Goal: Transaction & Acquisition: Purchase product/service

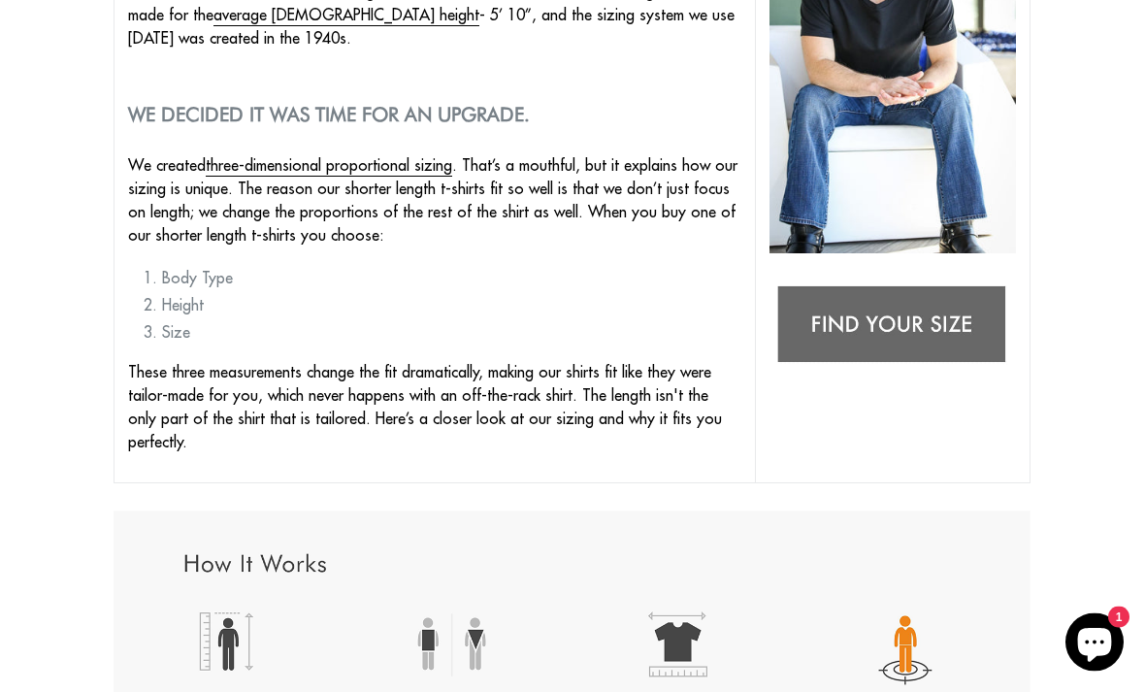
click at [952, 315] on img at bounding box center [893, 326] width 247 height 97
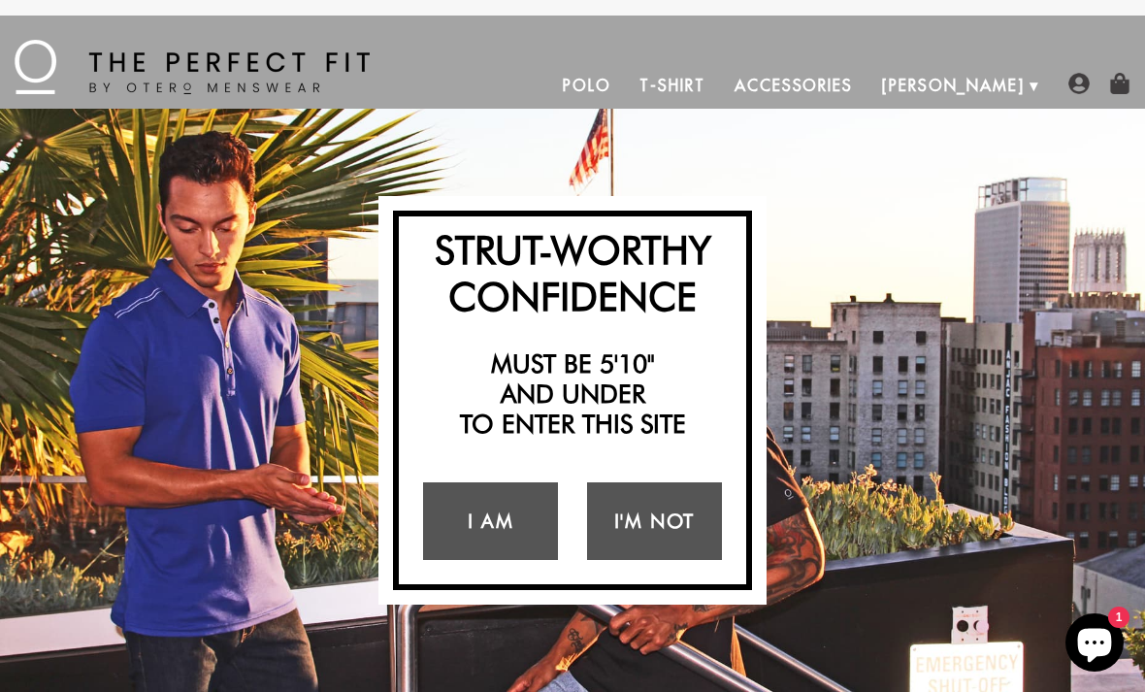
click at [515, 537] on link "I Am" at bounding box center [490, 521] width 135 height 78
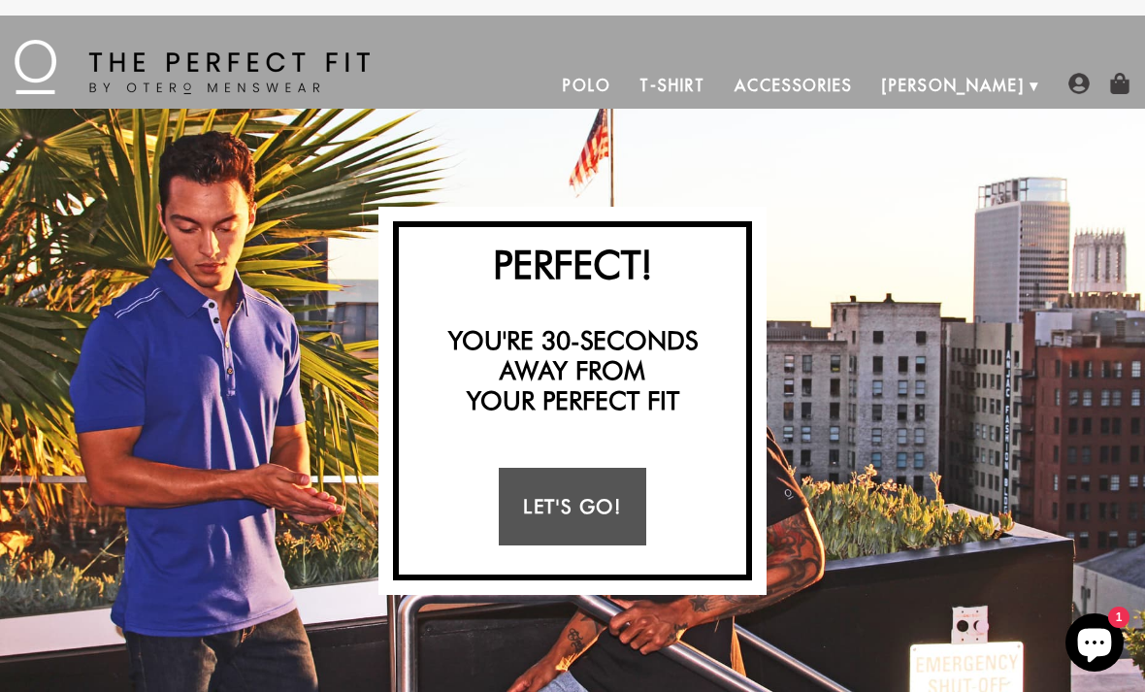
click at [613, 508] on link "Let's Go!" at bounding box center [572, 507] width 147 height 78
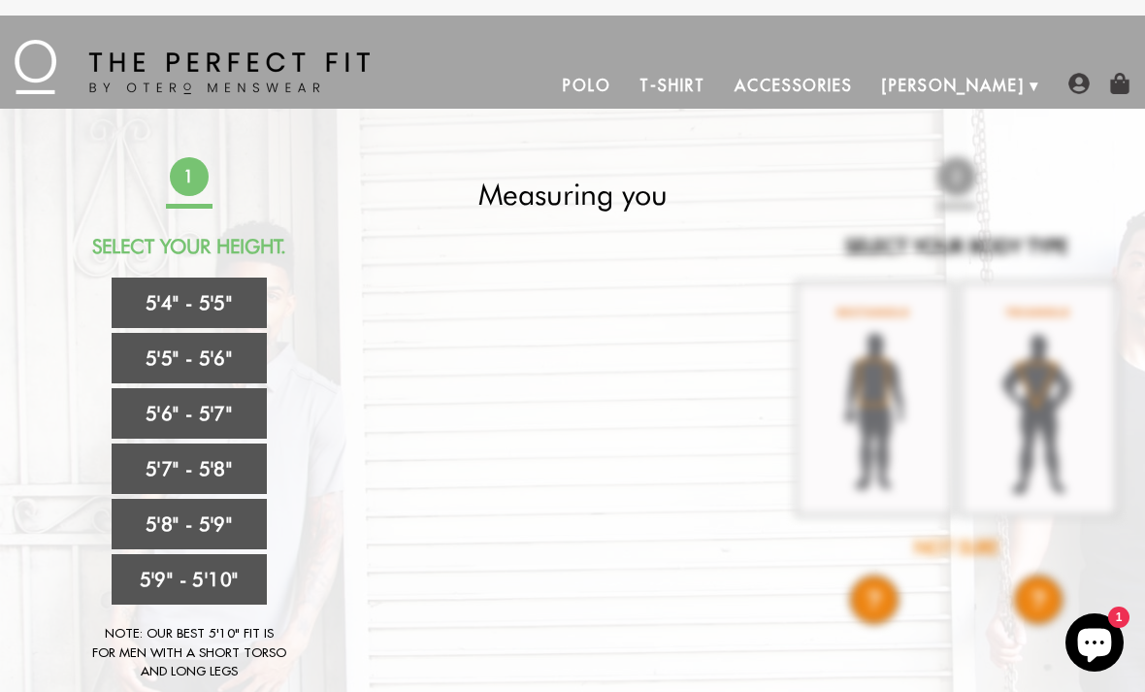
click at [162, 406] on link "5'6" - 5'7"" at bounding box center [189, 413] width 155 height 50
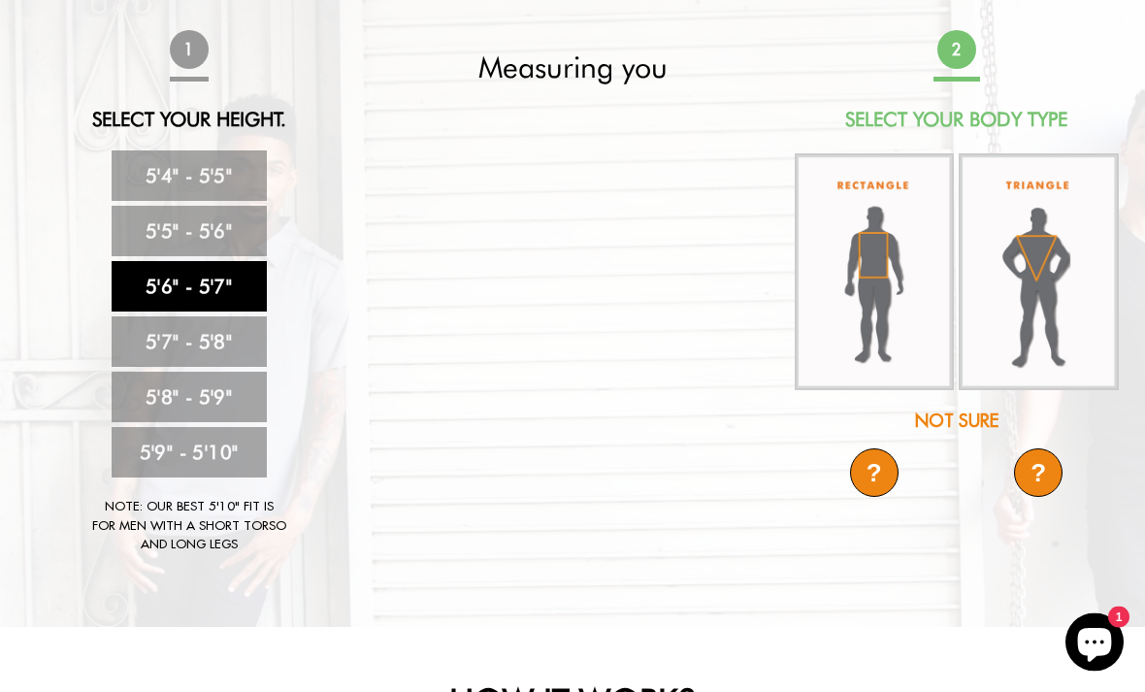
scroll to position [127, 0]
click at [892, 270] on img at bounding box center [875, 272] width 160 height 238
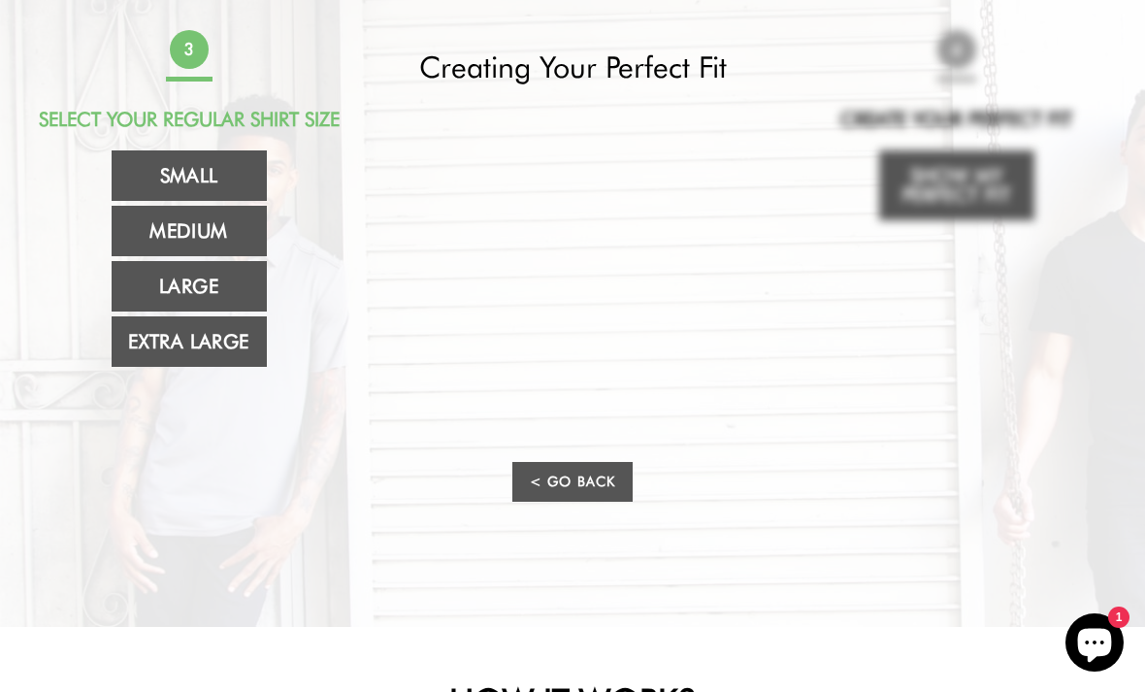
click at [164, 281] on link "Large" at bounding box center [189, 286] width 155 height 50
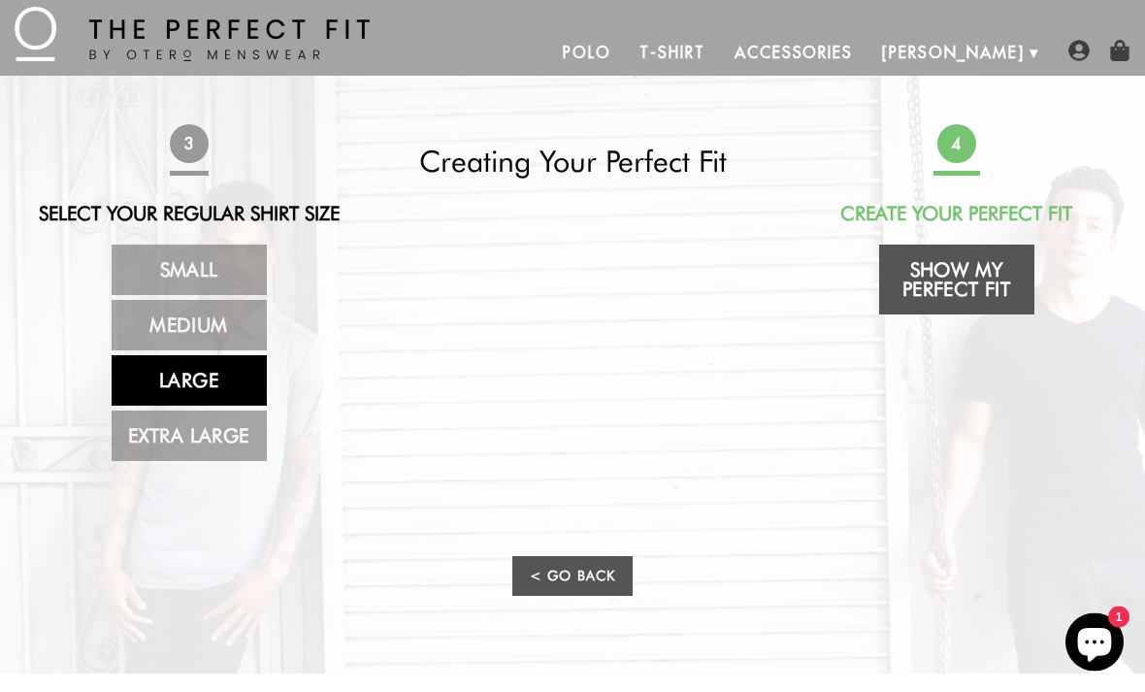
scroll to position [0, 0]
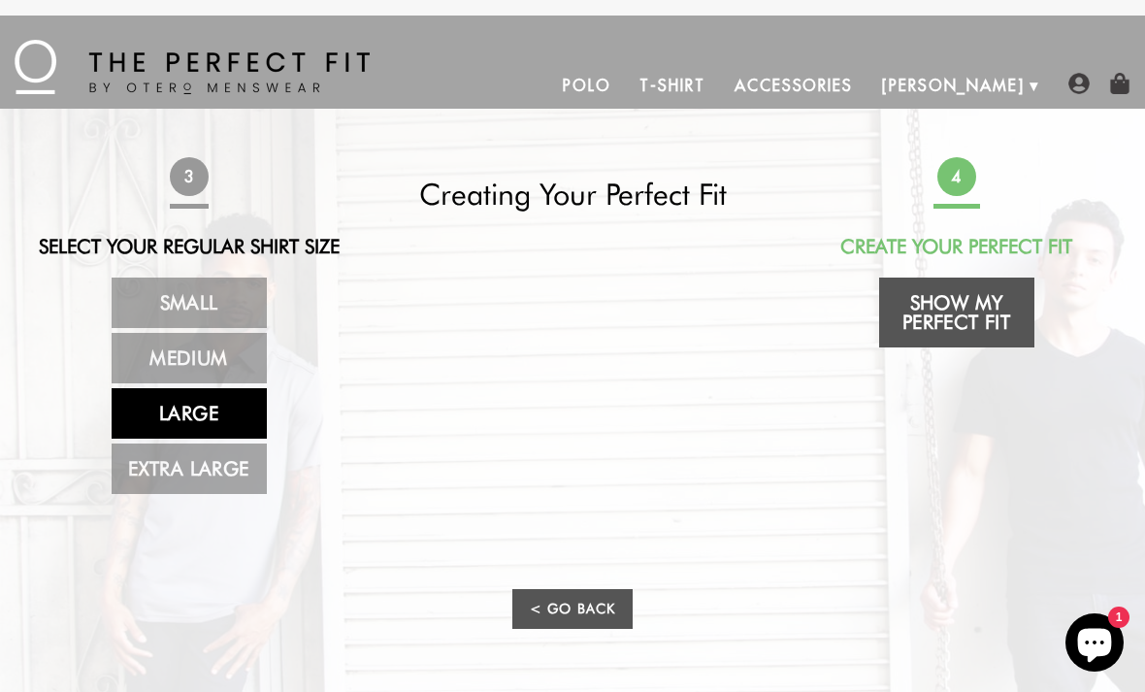
click at [991, 313] on link "Show My Perfect Fit" at bounding box center [956, 313] width 155 height 70
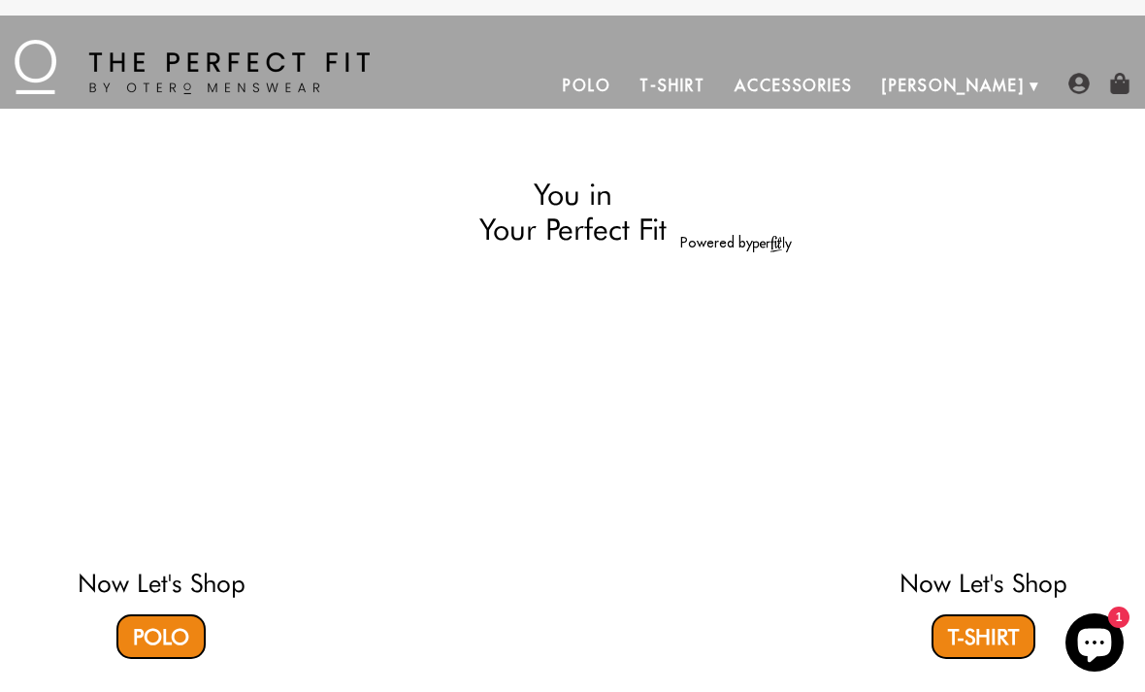
select select "56-57"
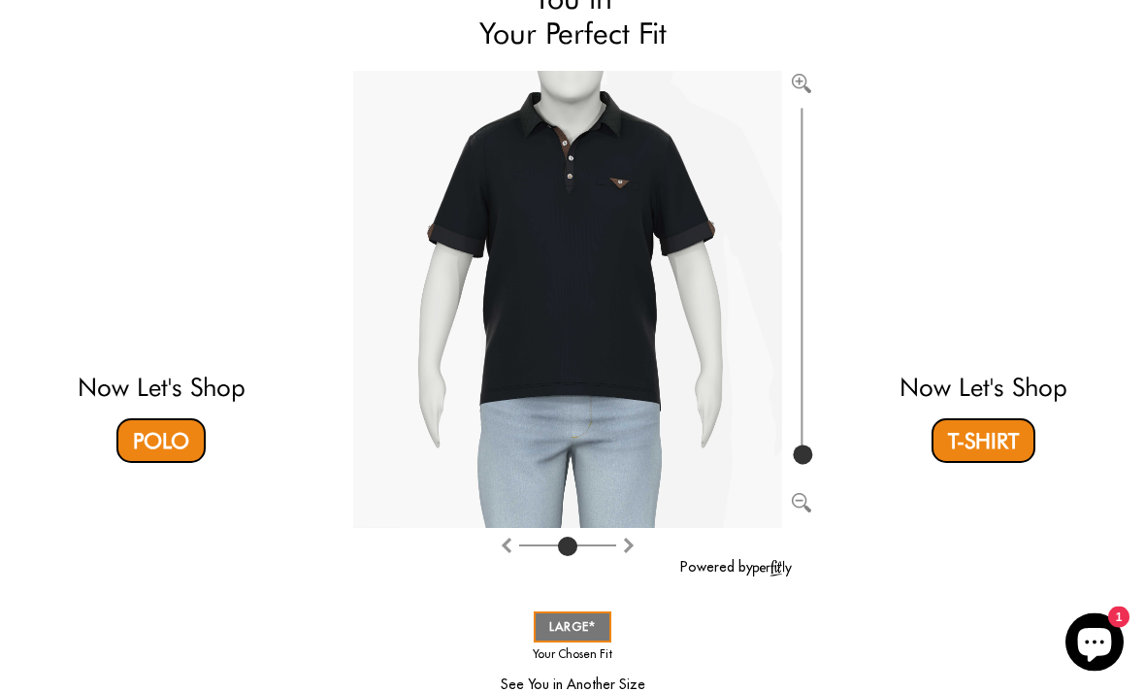
scroll to position [196, 0]
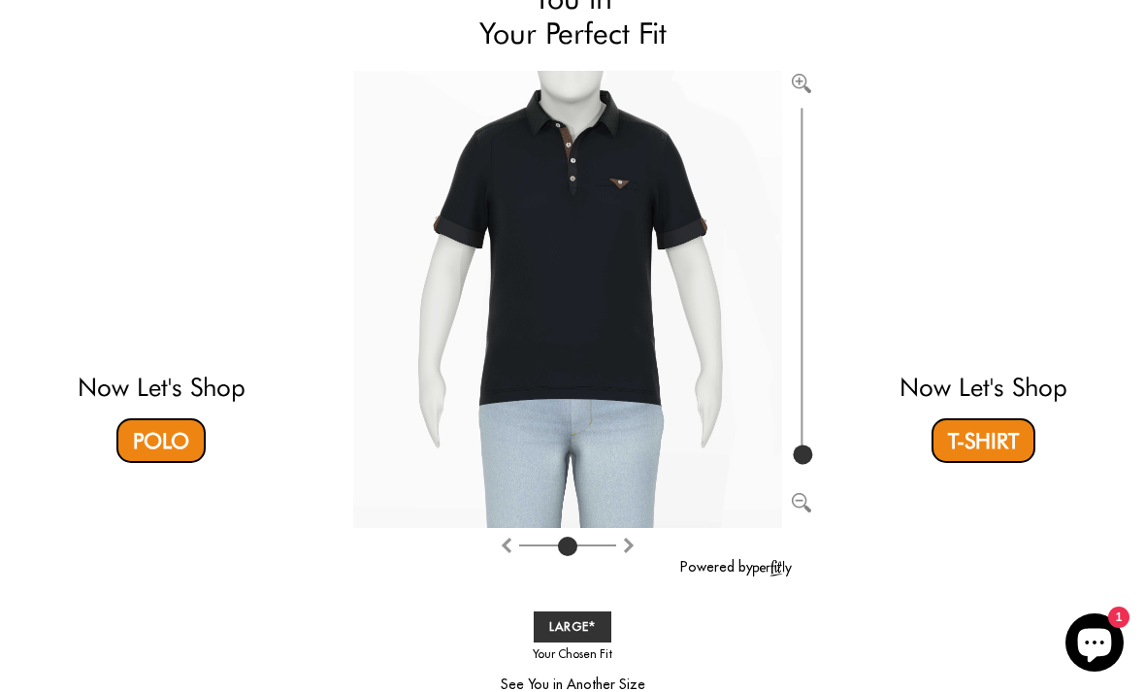
click at [598, 631] on link "LARGE" at bounding box center [573, 626] width 78 height 31
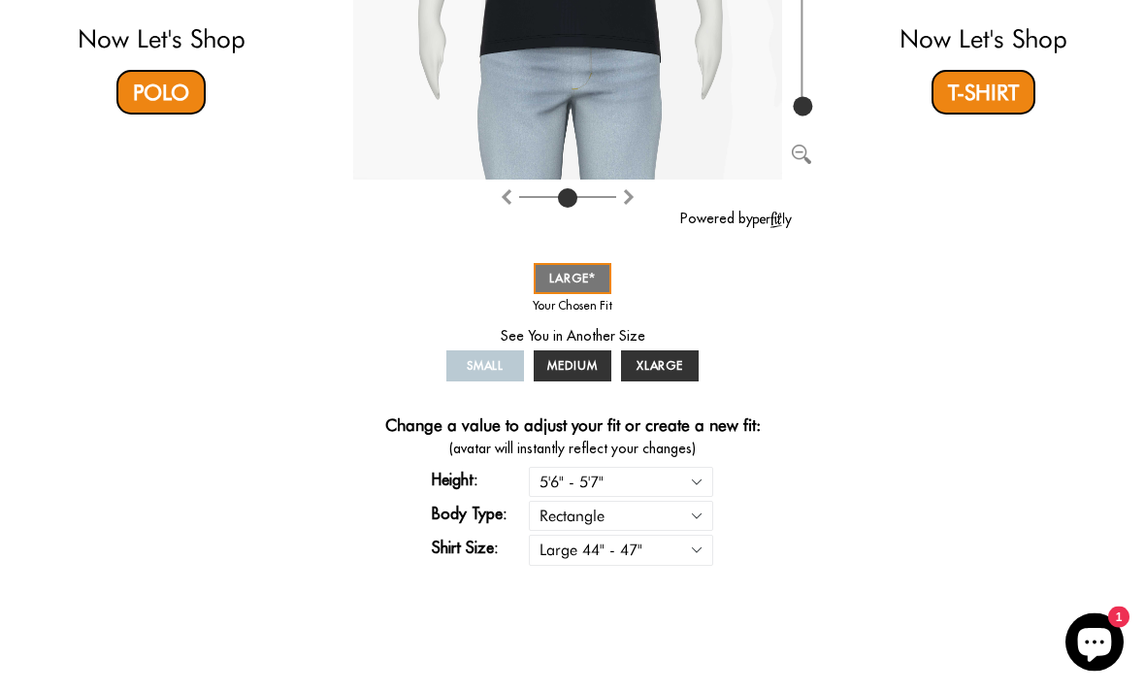
scroll to position [545, 0]
click at [587, 368] on span "MEDIUM" at bounding box center [572, 365] width 50 height 15
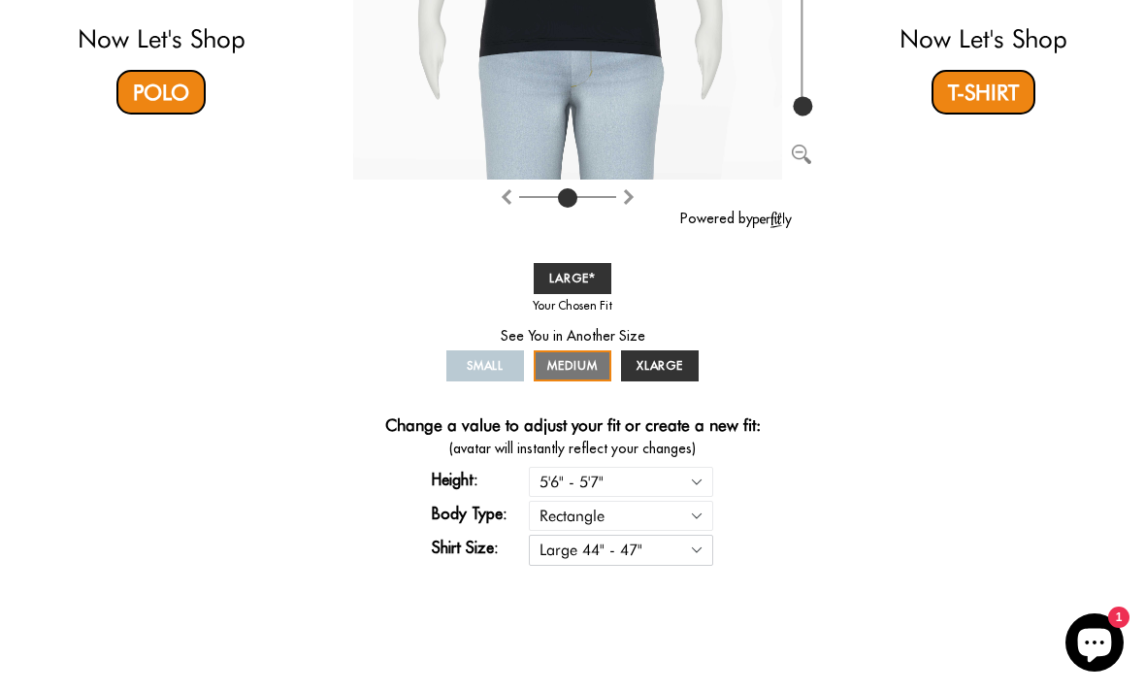
click at [701, 553] on select "Small 36" - 39" Medium 40" - 43" Large 44" - 47" Extra Large 48" - 50"" at bounding box center [621, 550] width 184 height 30
select select "M"
select select "56-57"
select select "M"
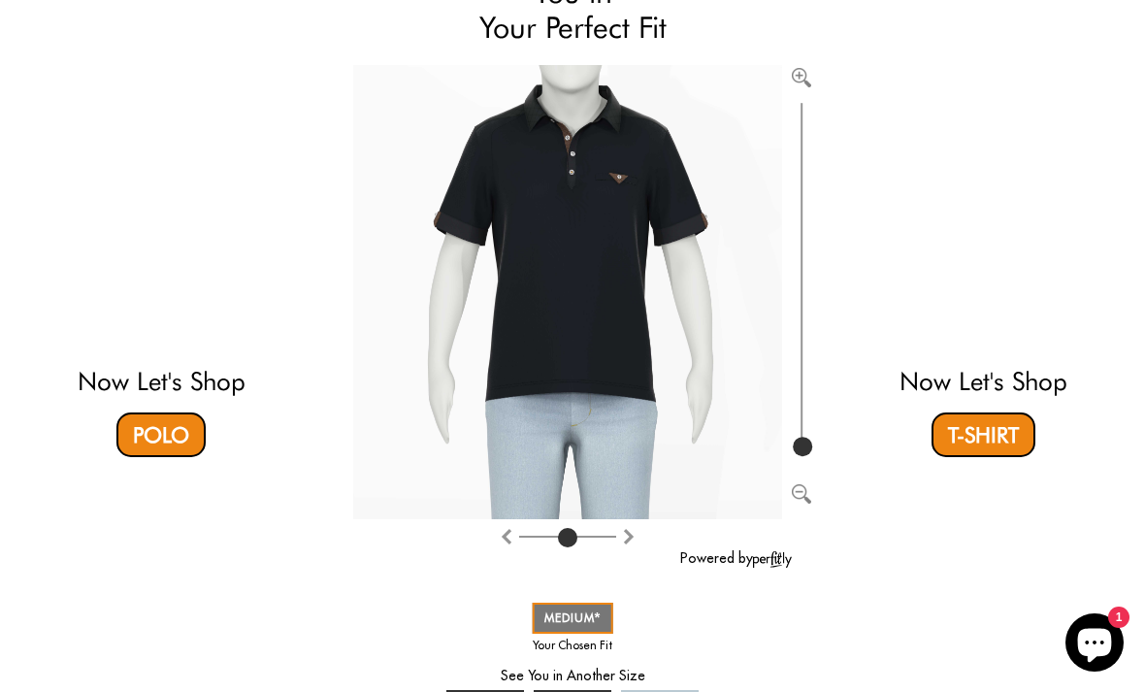
scroll to position [200, 0]
click at [1004, 441] on link "T-Shirt" at bounding box center [984, 436] width 104 height 45
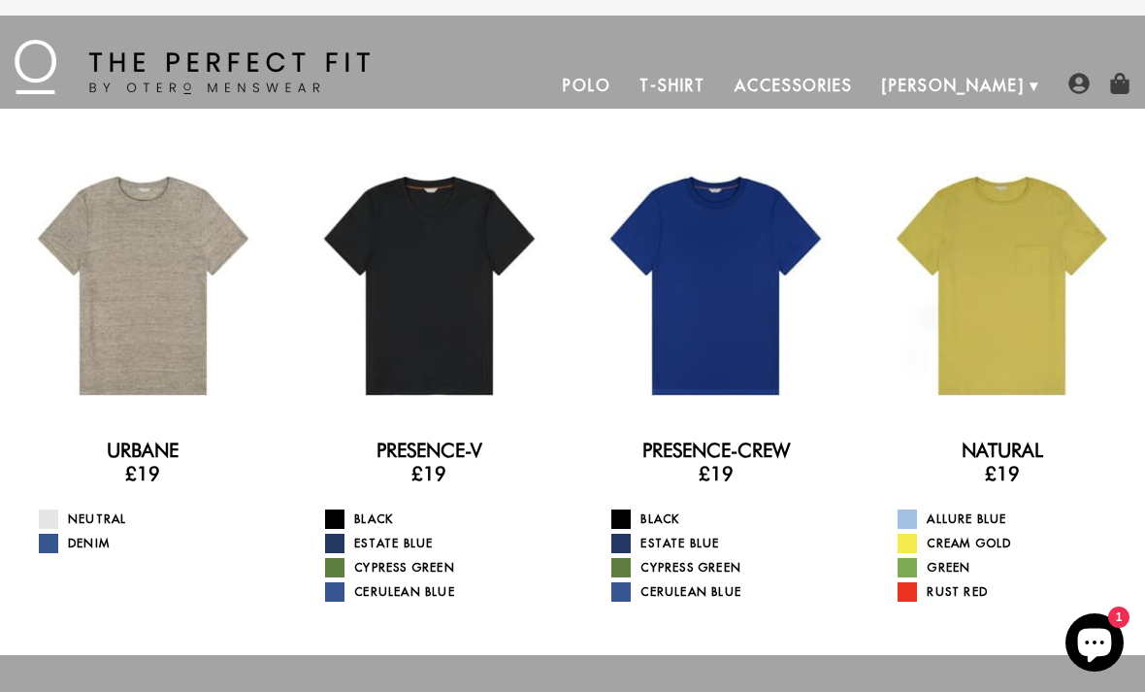
scroll to position [8, 0]
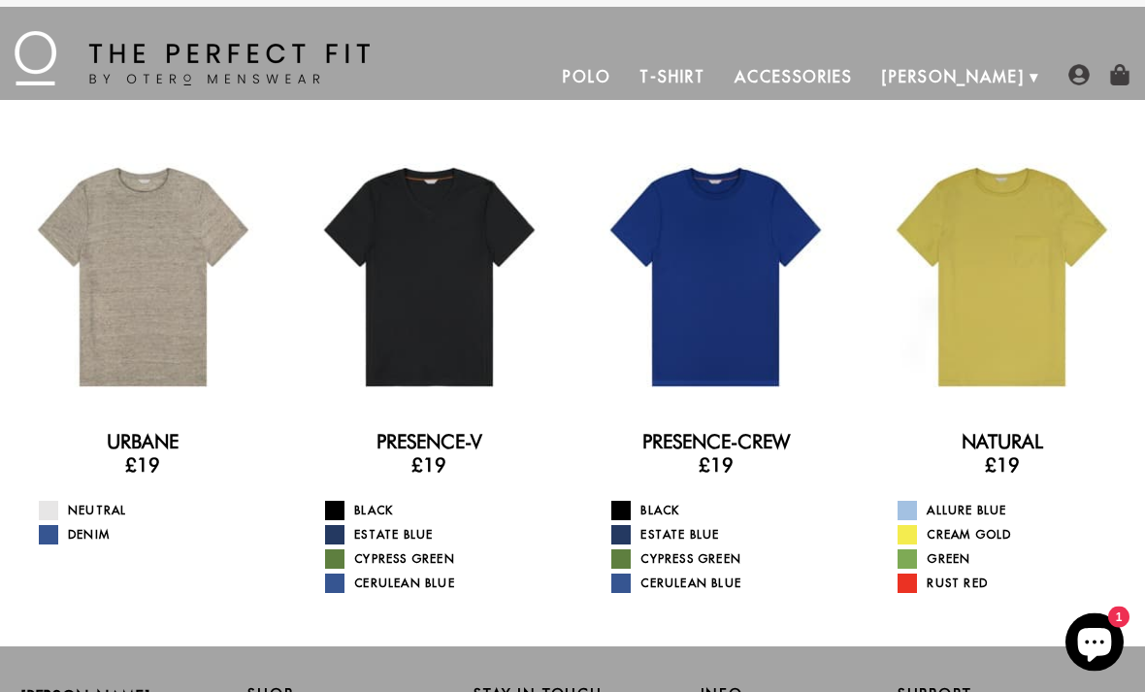
click at [147, 269] on div at bounding box center [143, 277] width 257 height 257
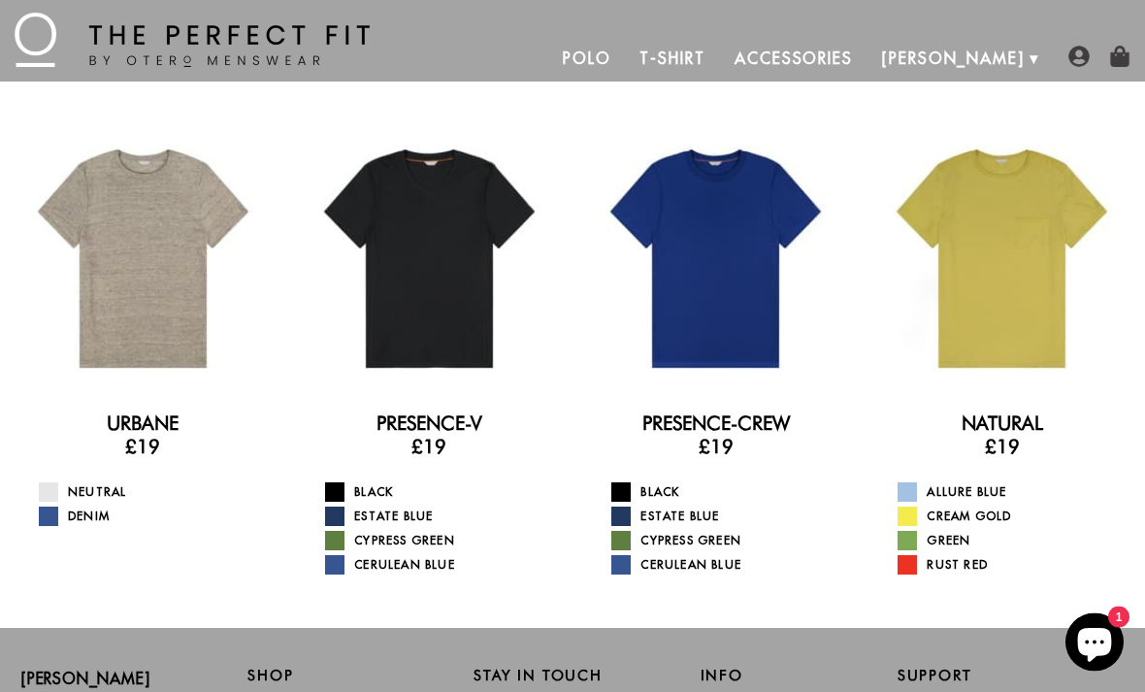
scroll to position [27, 0]
click at [743, 277] on div at bounding box center [715, 258] width 257 height 257
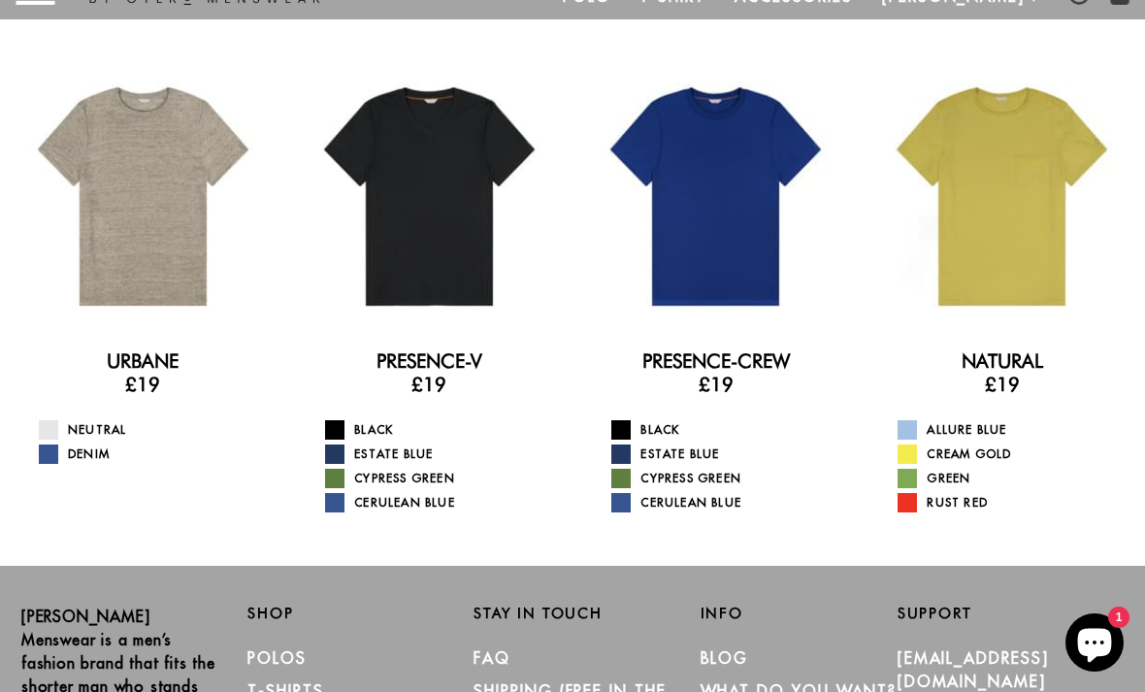
click at [1025, 206] on div at bounding box center [1002, 196] width 257 height 257
click at [743, 248] on div at bounding box center [715, 196] width 257 height 257
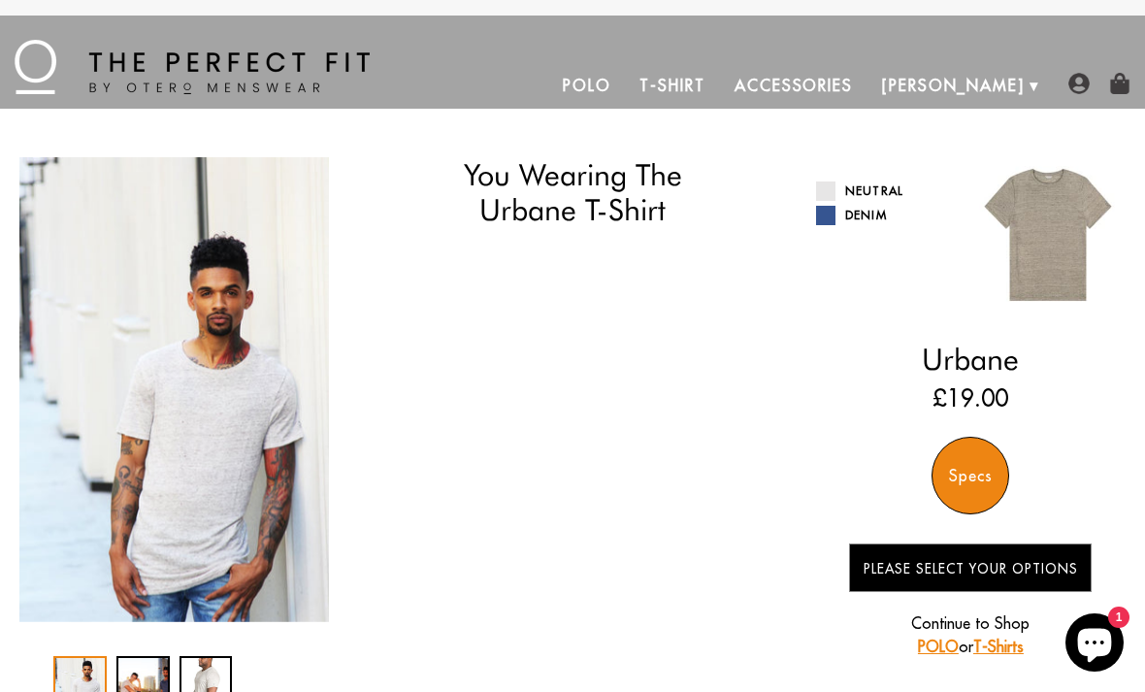
select select "56-57"
select select "M"
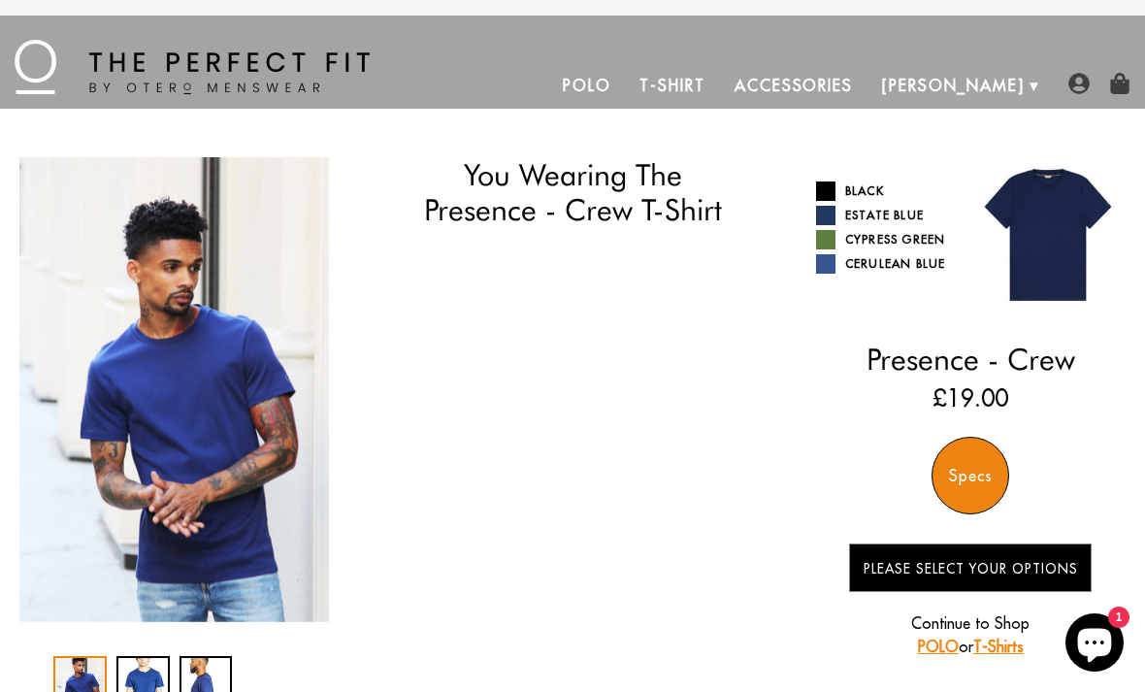
select select "56-57"
select select "M"
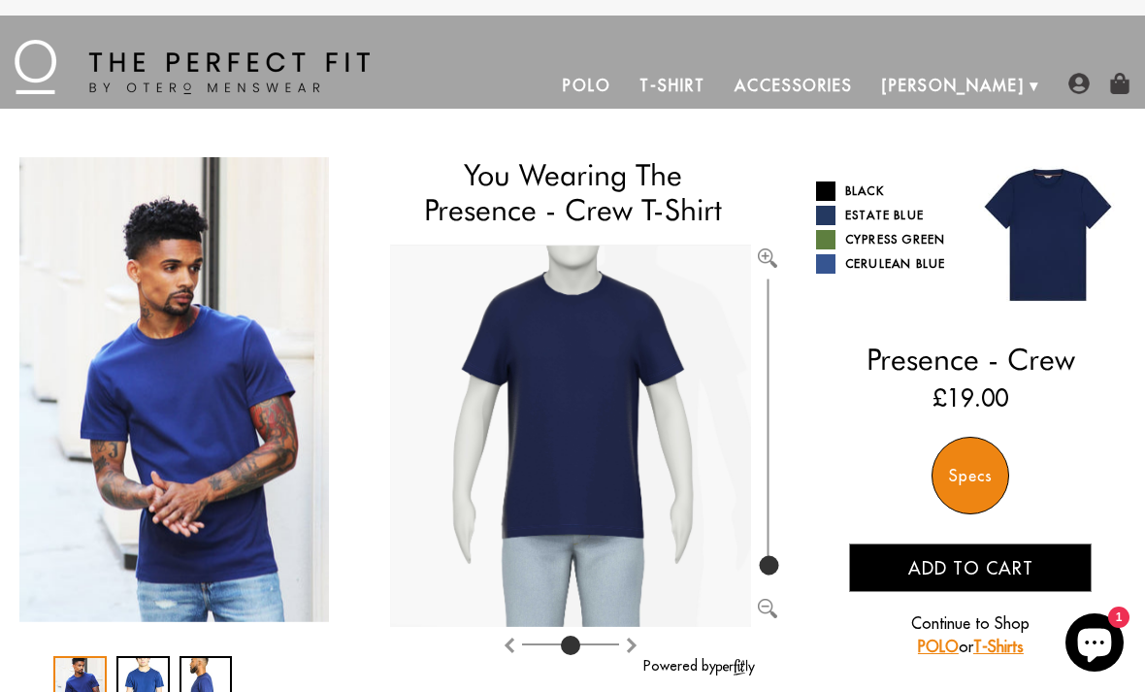
click at [878, 216] on link "Estate Blue" at bounding box center [886, 215] width 141 height 19
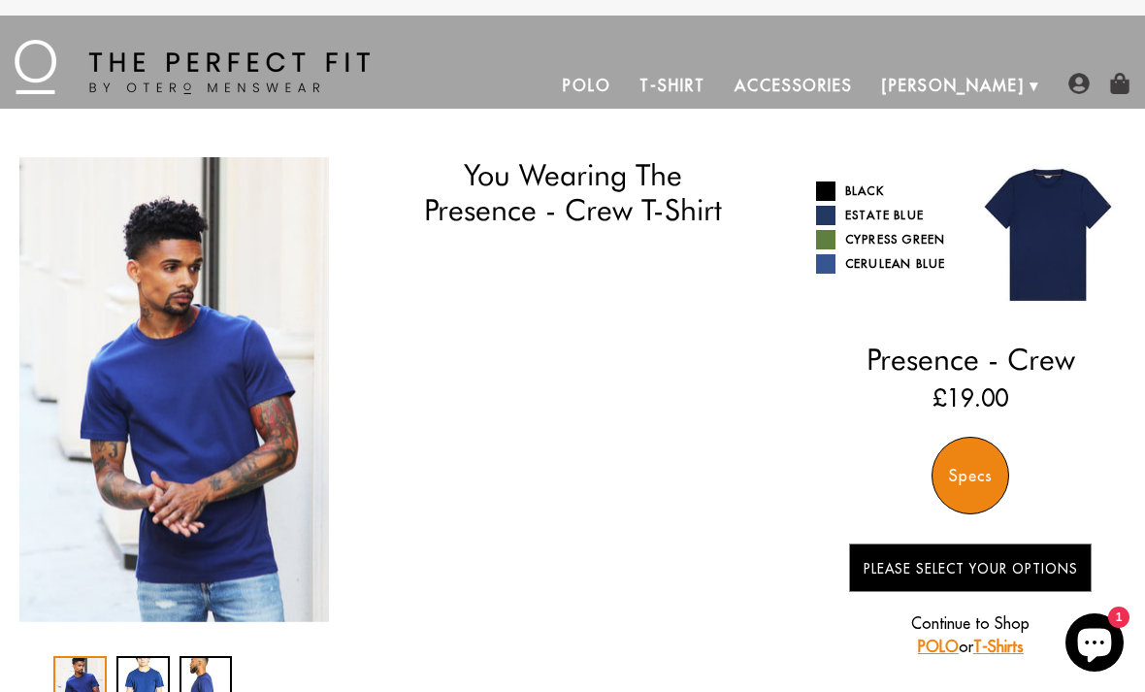
select select "56-57"
select select "M"
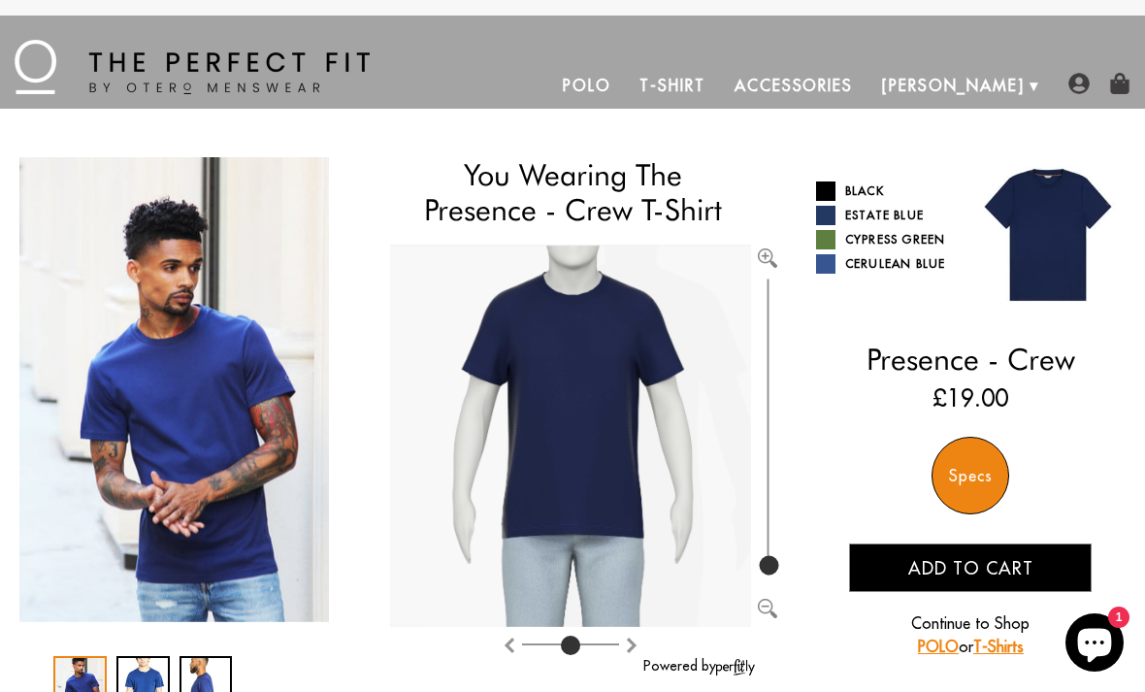
click at [862, 193] on link "Black" at bounding box center [886, 191] width 141 height 19
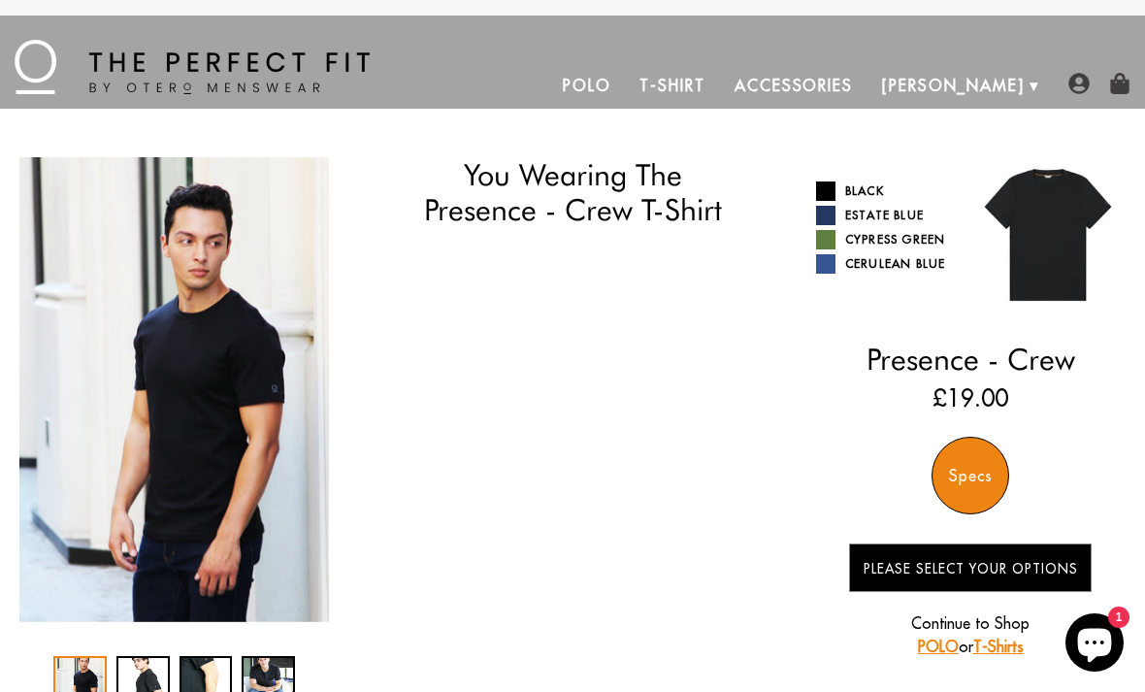
select select "56-57"
select select "M"
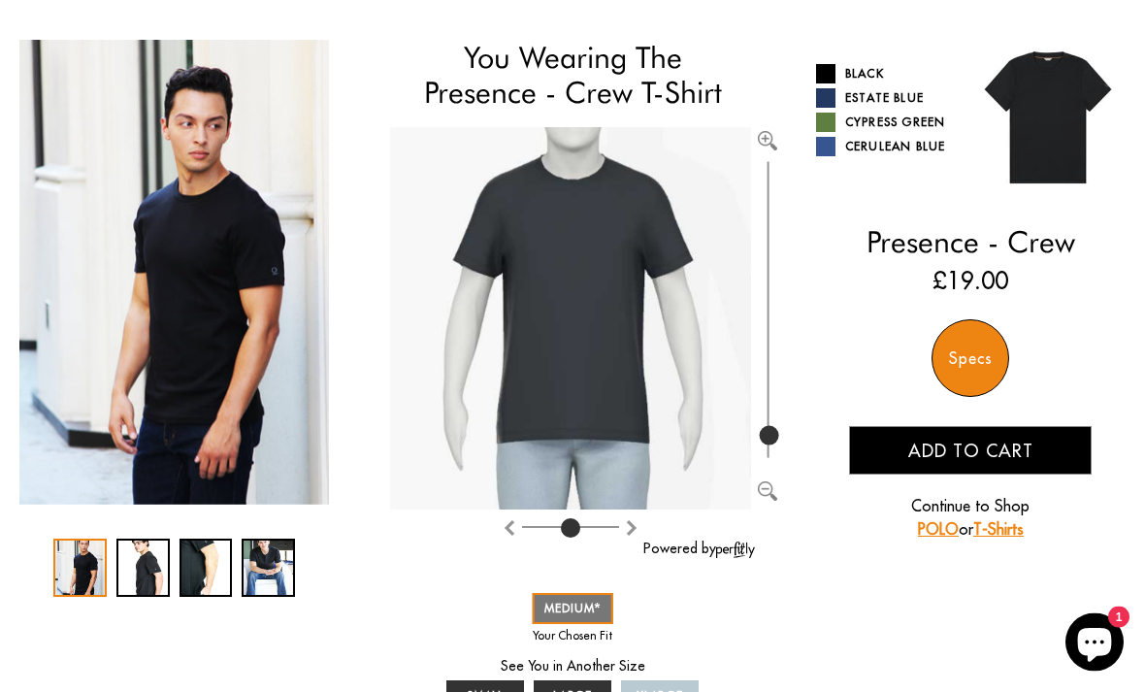
scroll to position [117, 0]
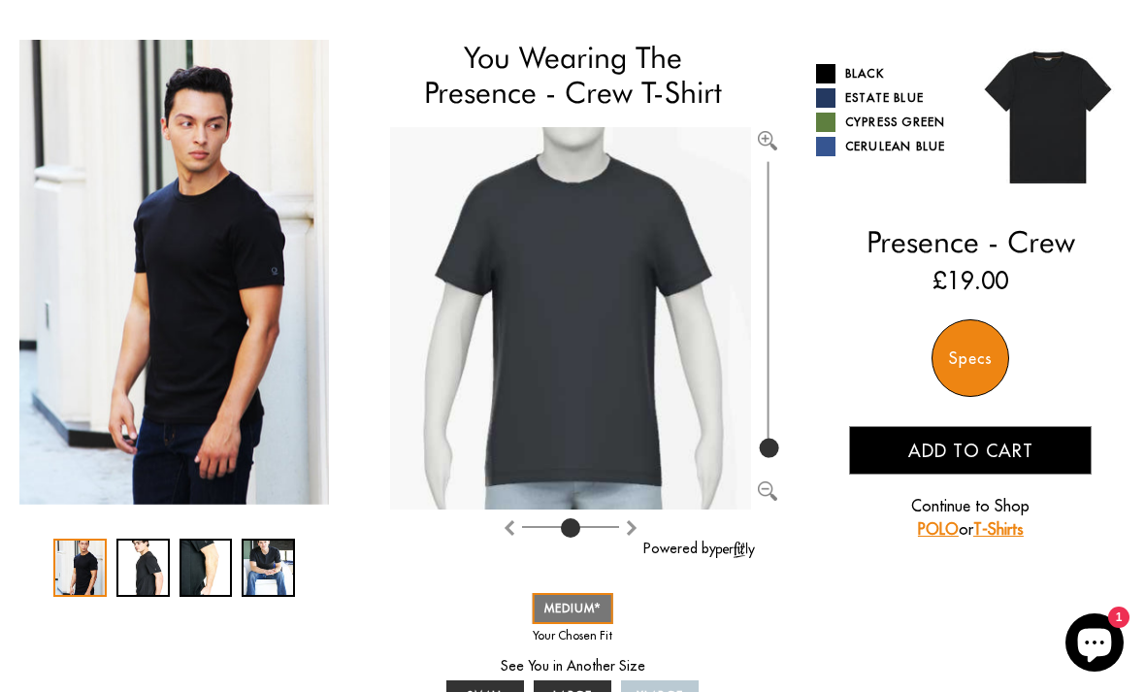
type input "100"
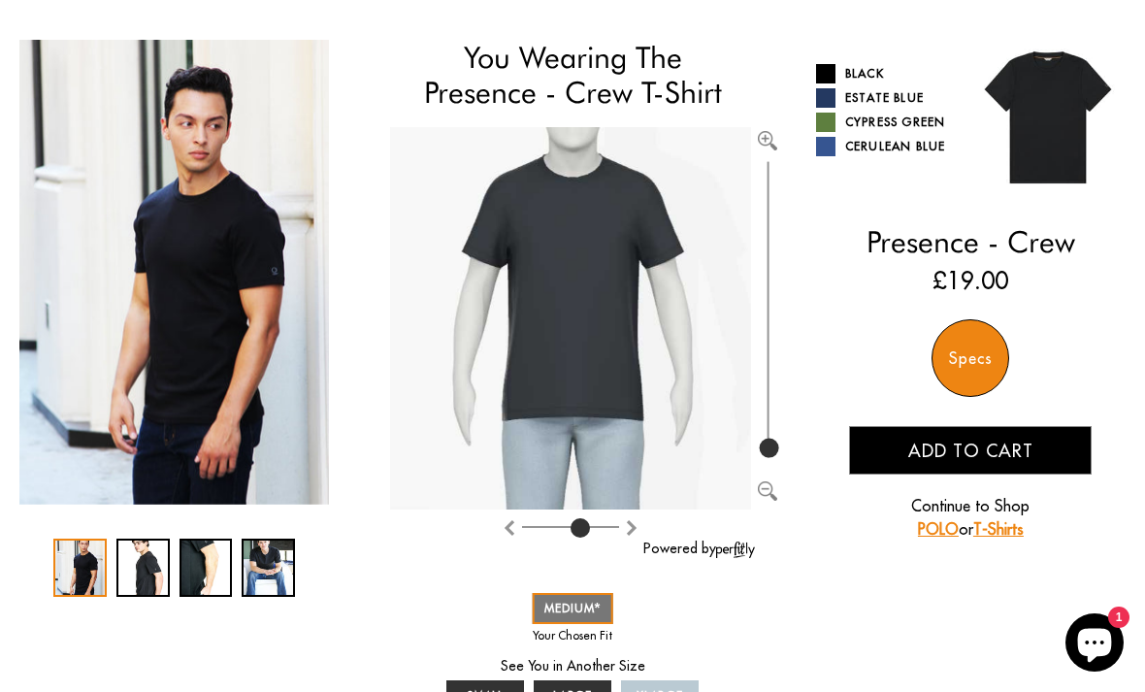
click at [583, 530] on input "range" at bounding box center [570, 531] width 97 height 2
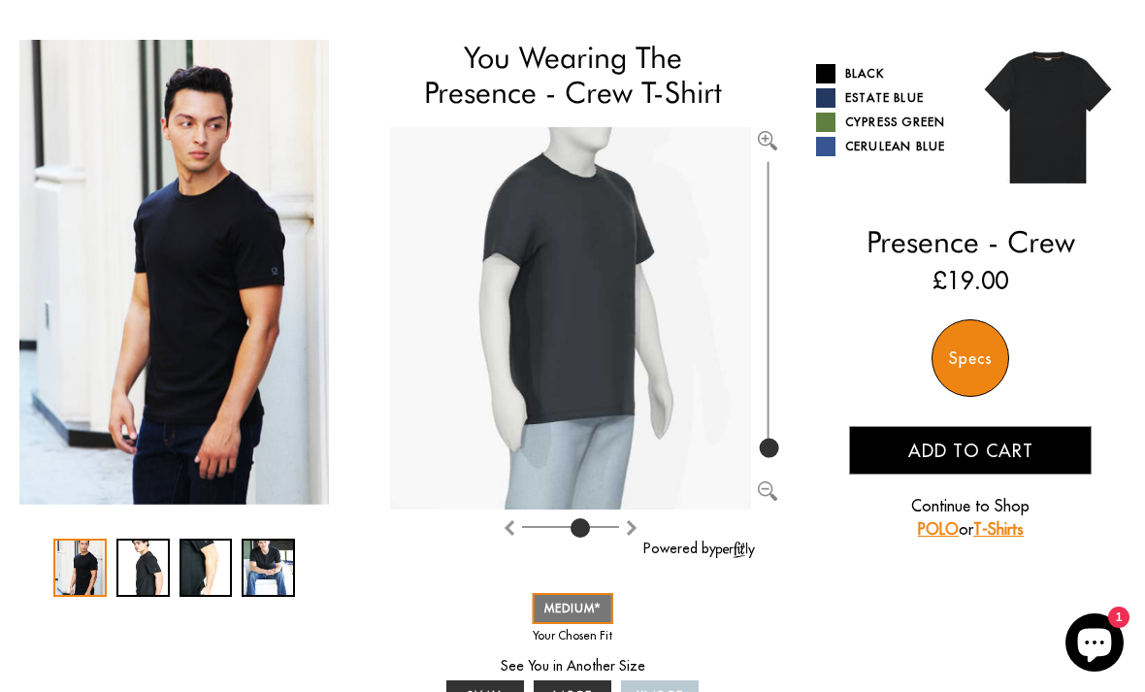
click at [635, 535] on img "Rotate counter clockwise" at bounding box center [632, 528] width 16 height 16
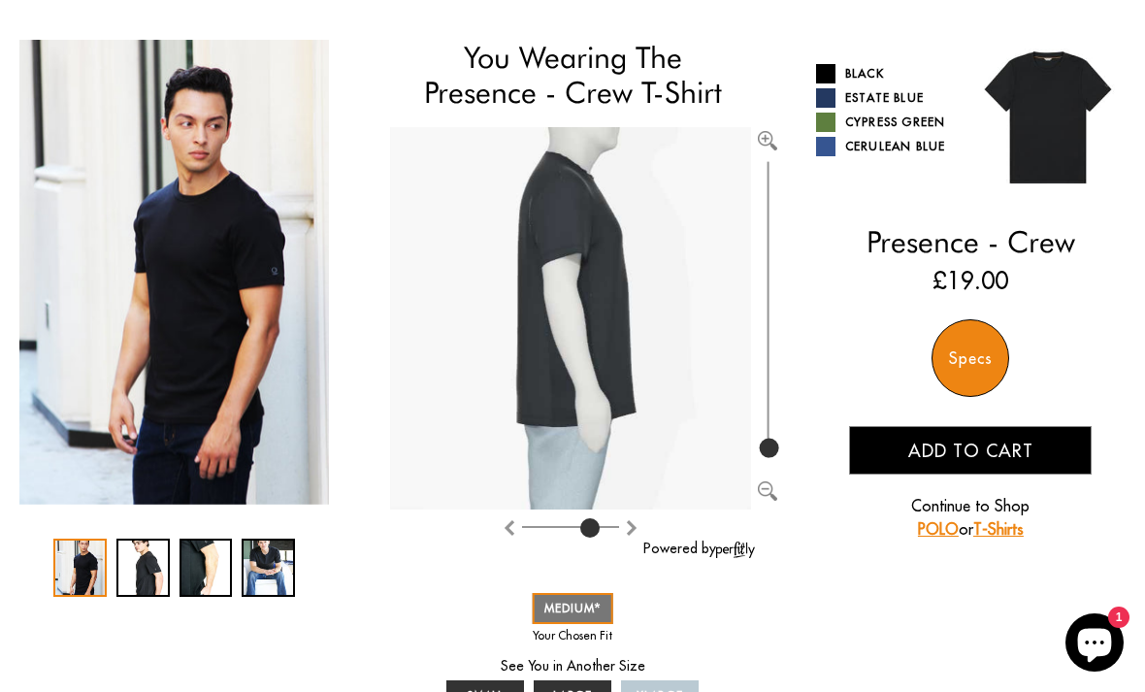
click at [639, 533] on img "Rotate counter clockwise" at bounding box center [632, 528] width 16 height 16
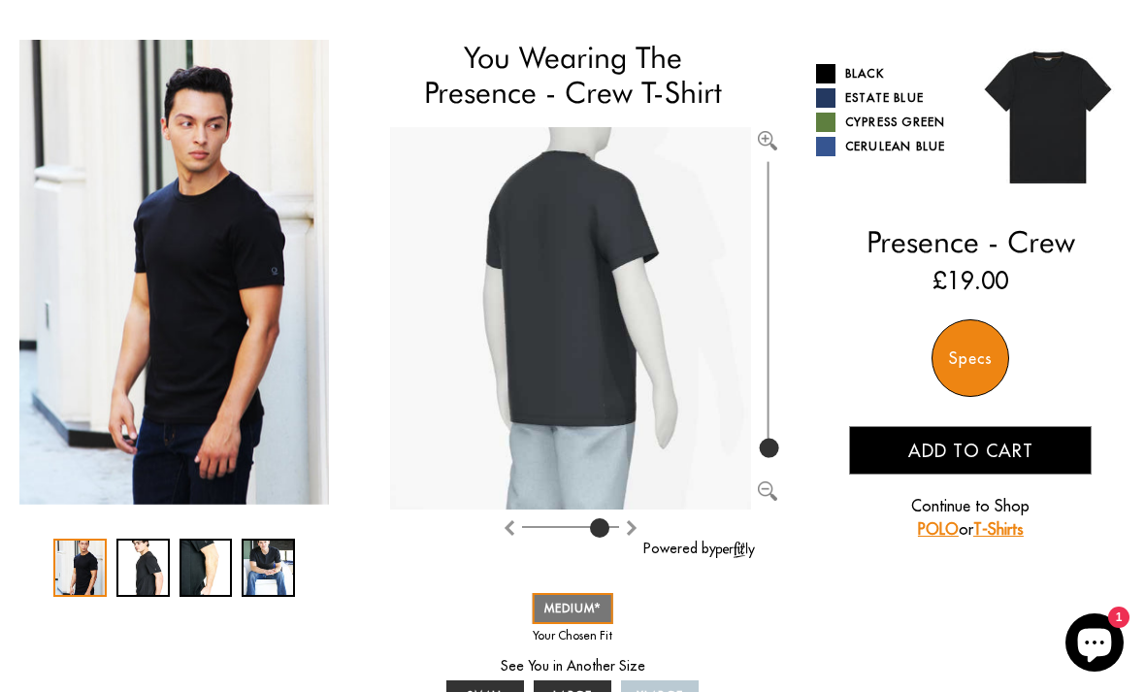
click at [514, 521] on img "Rotate clockwise" at bounding box center [510, 528] width 16 height 16
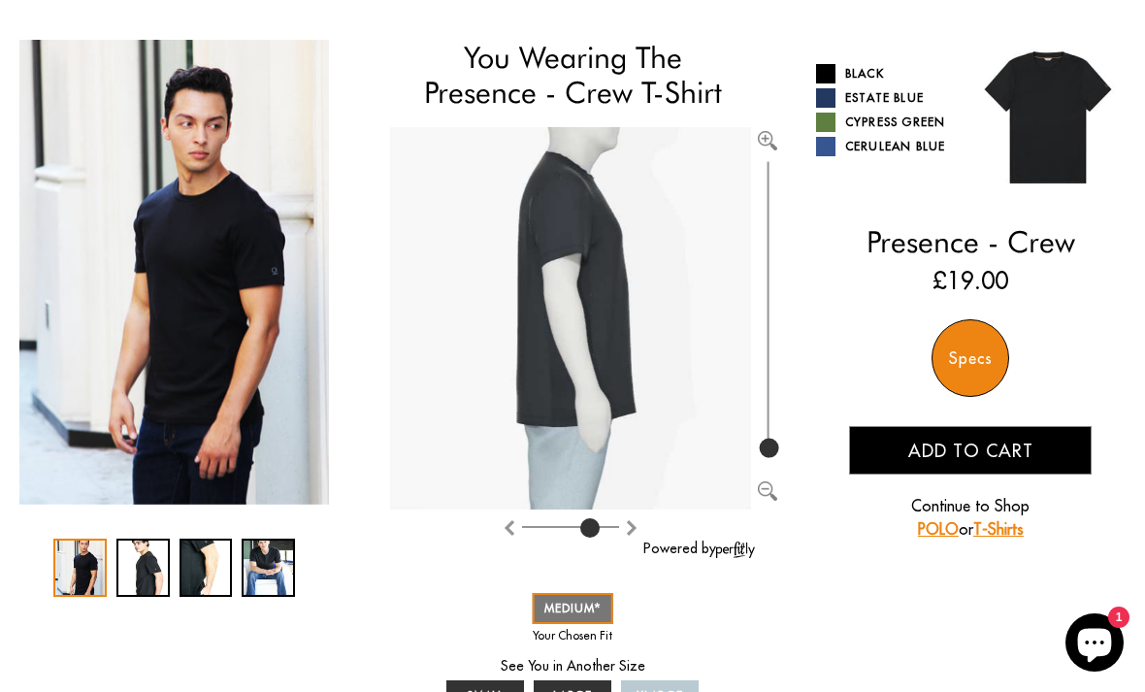
click at [516, 532] on img "Rotate clockwise" at bounding box center [510, 528] width 16 height 16
type input "5"
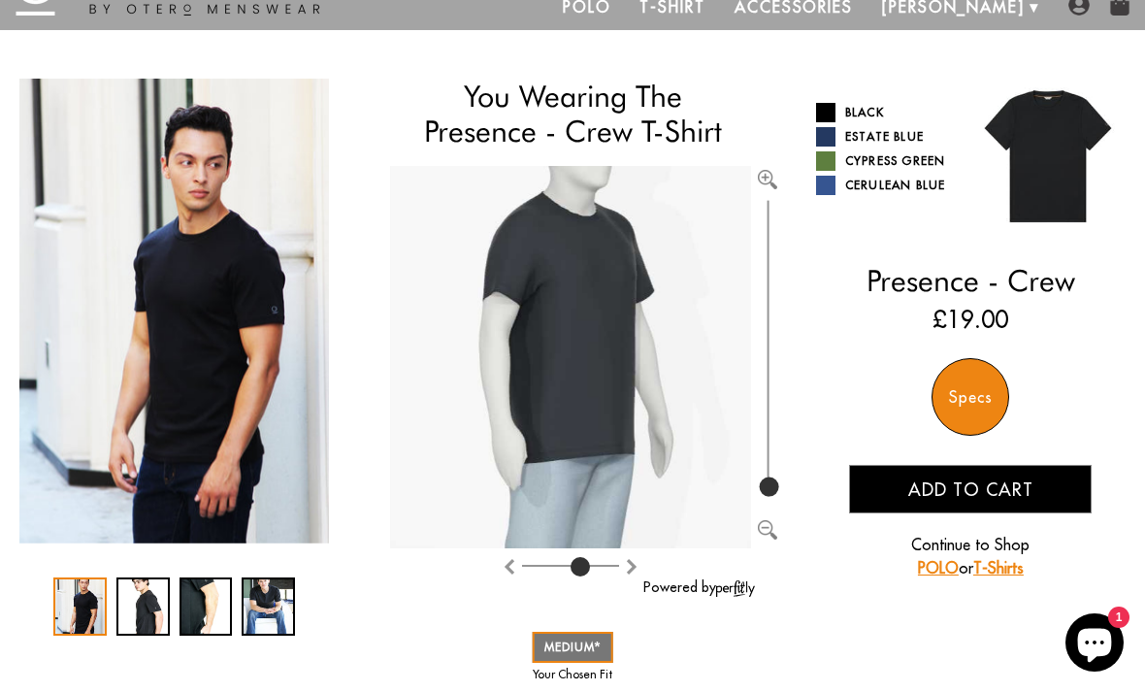
scroll to position [77, 0]
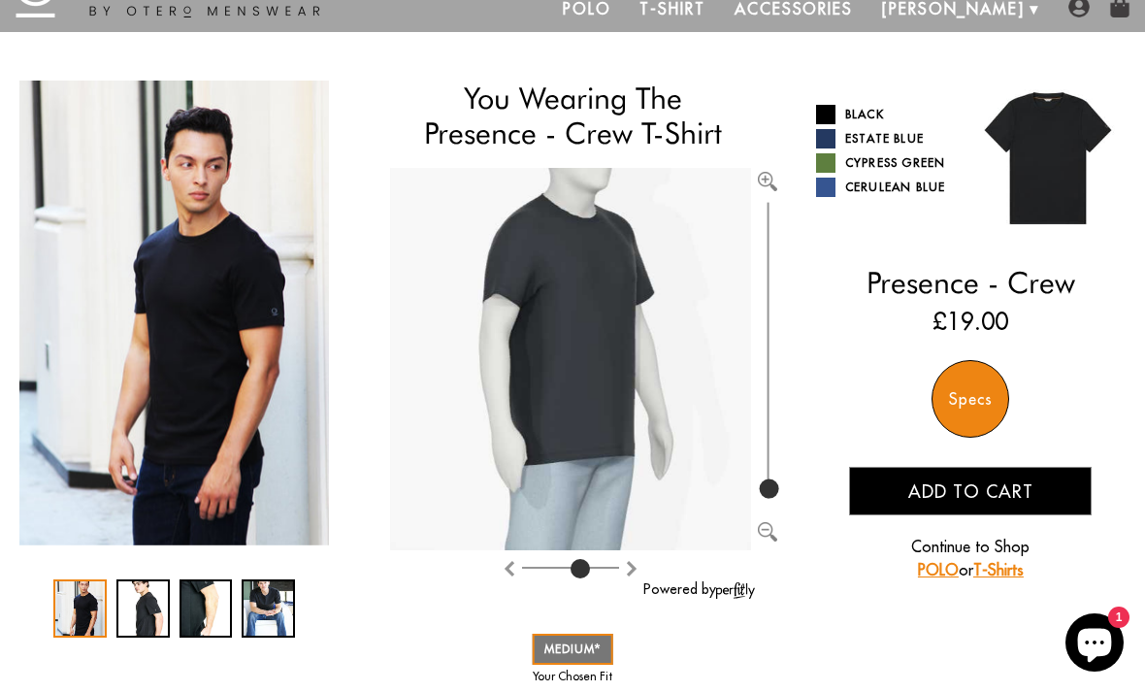
click at [987, 391] on div "Specs" at bounding box center [971, 399] width 78 height 78
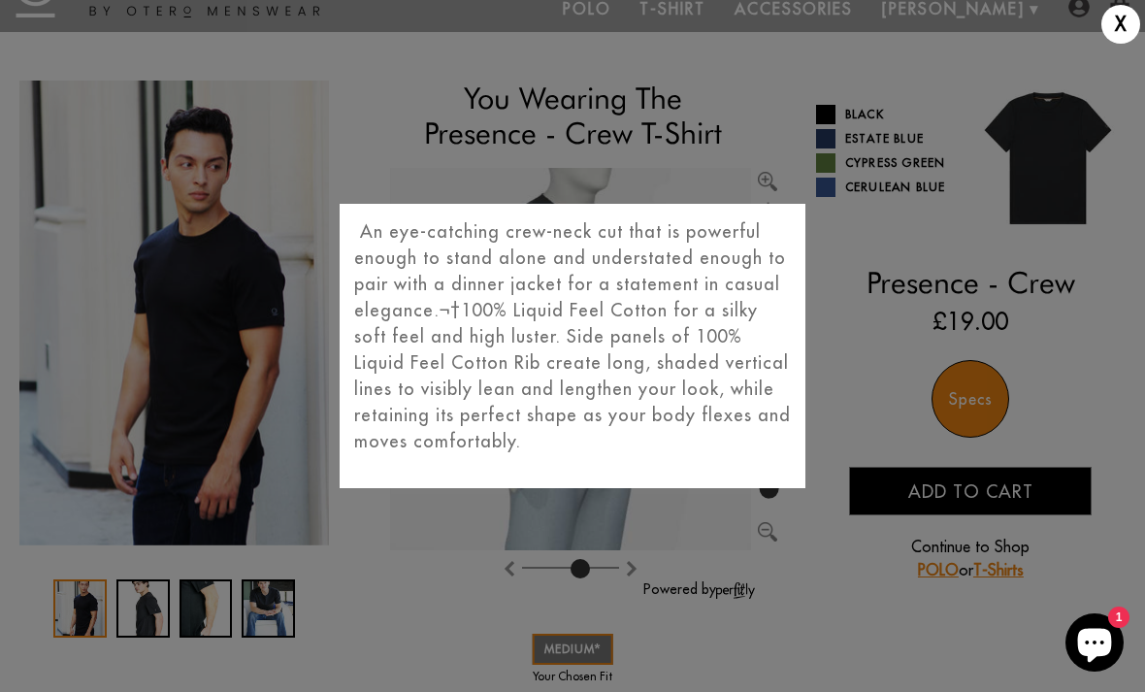
click at [1118, 35] on div "X" at bounding box center [1121, 24] width 39 height 39
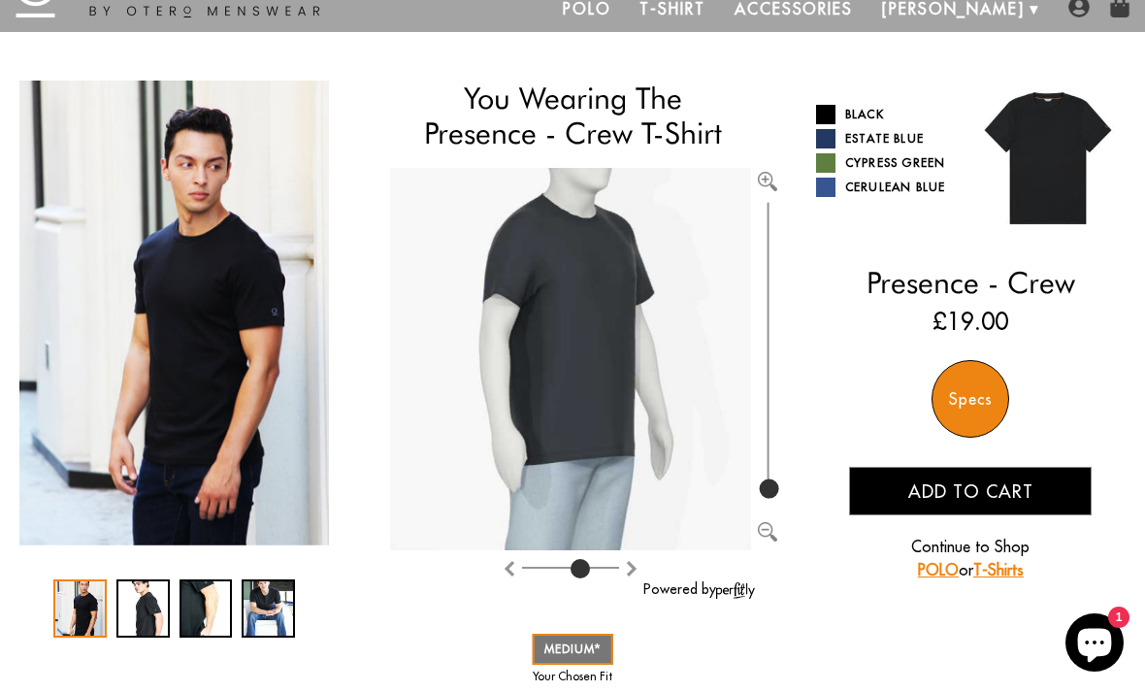
scroll to position [0, 0]
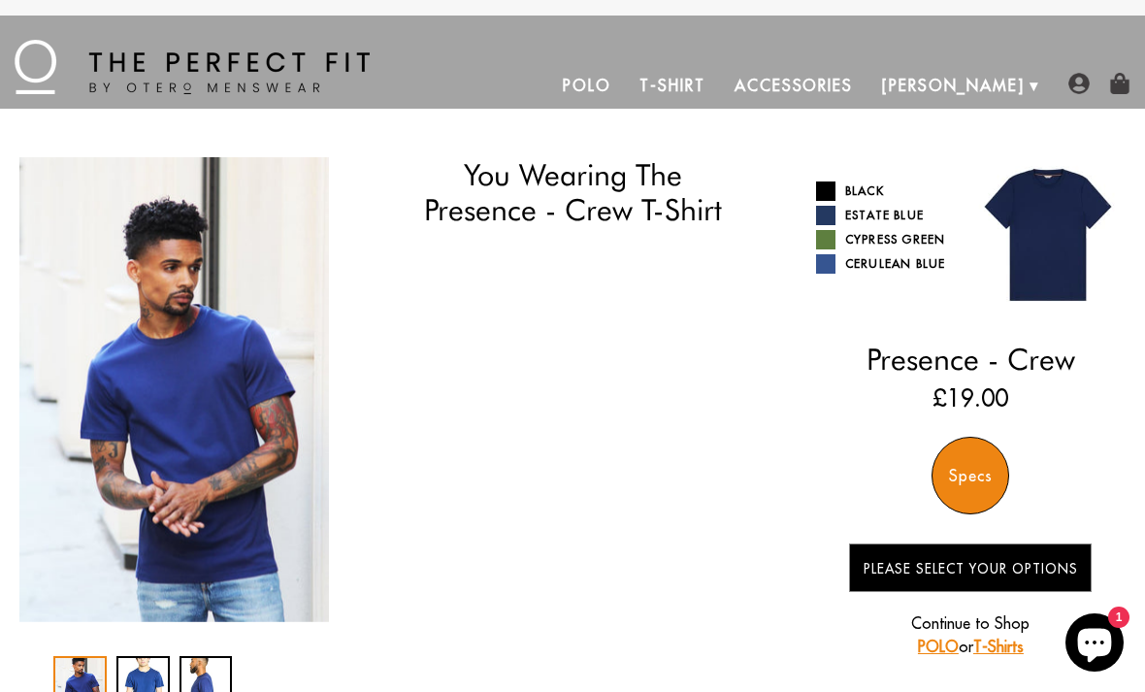
select select "56-57"
select select "M"
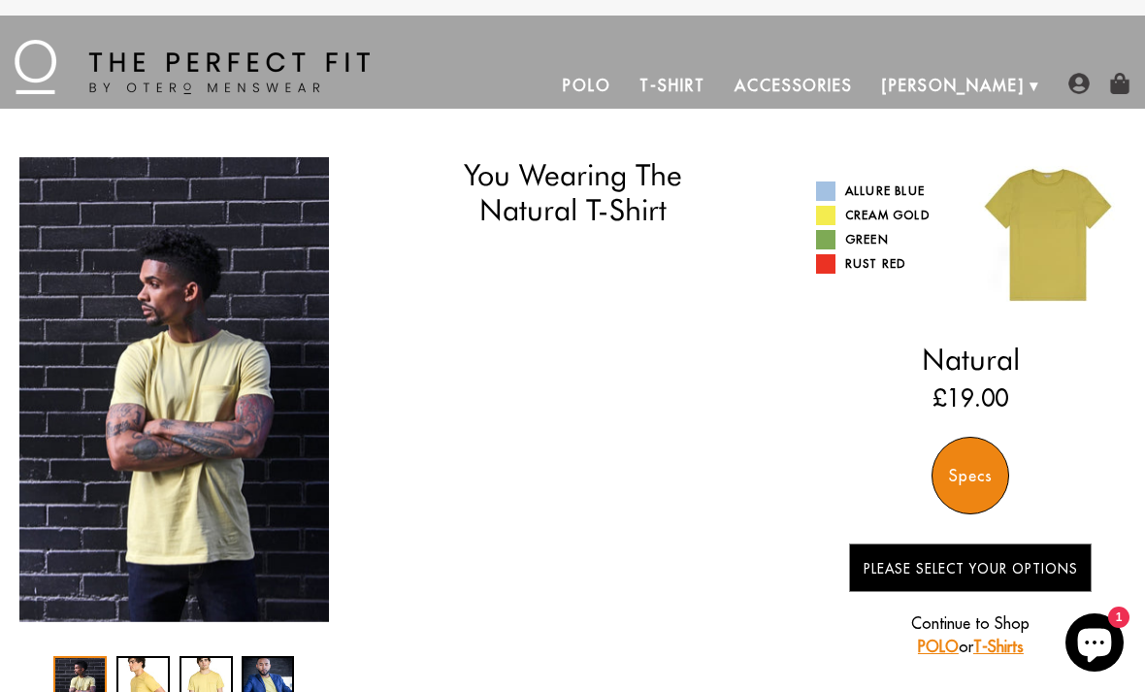
select select "56-57"
select select "M"
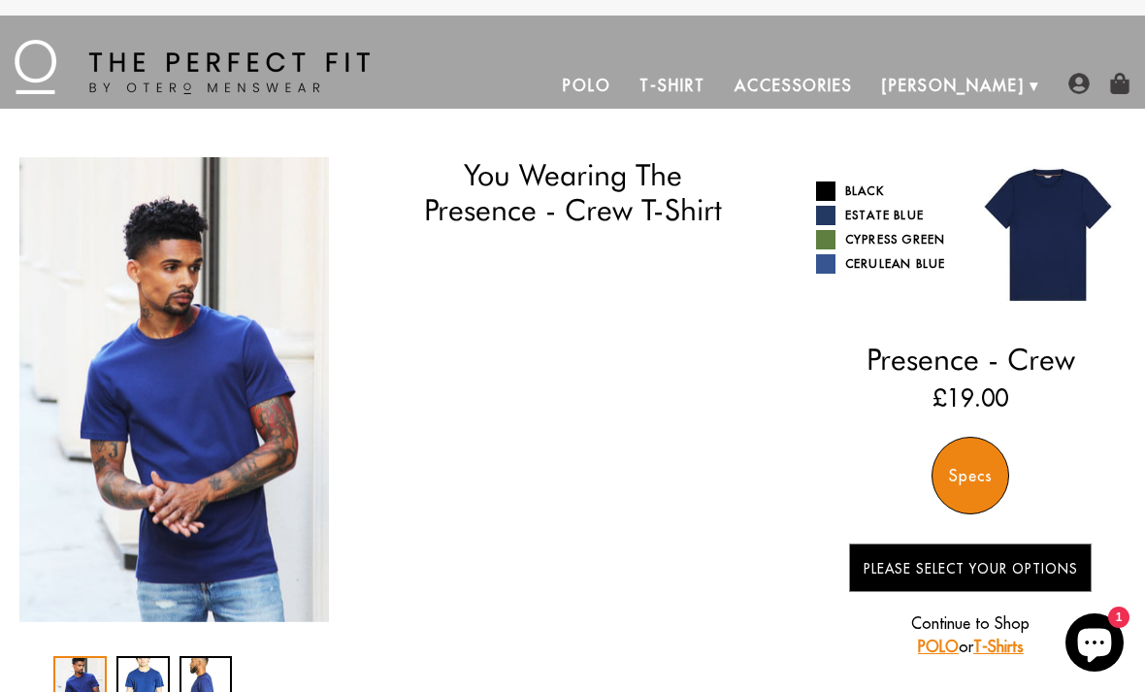
select select "56-57"
select select "M"
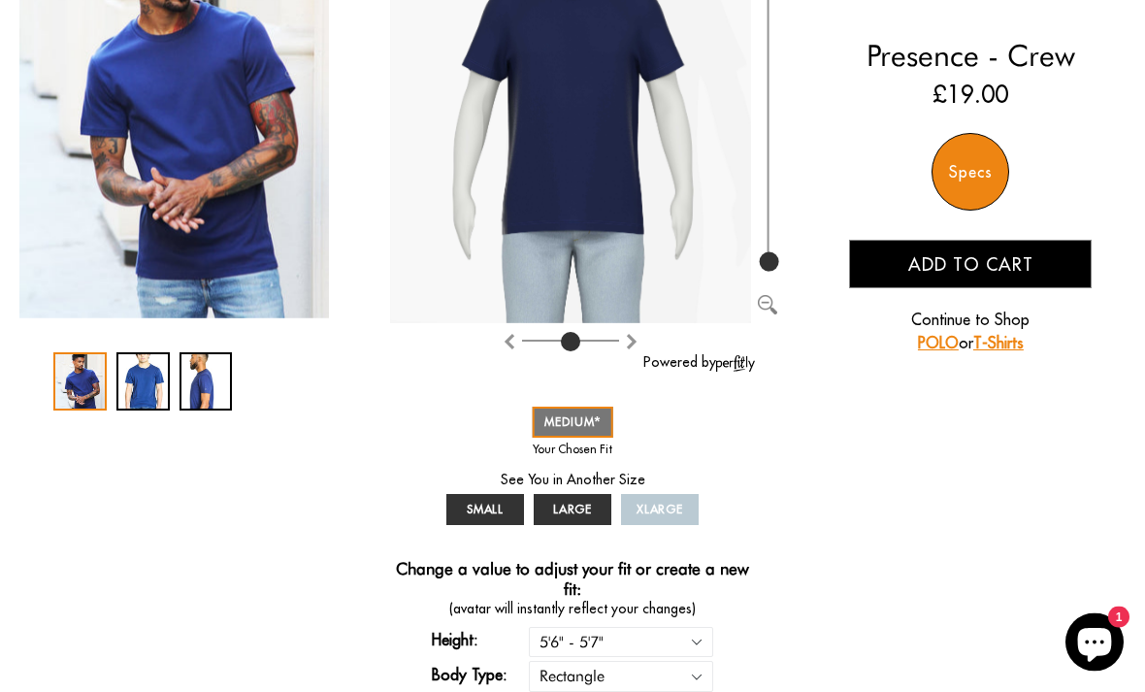
scroll to position [307, 0]
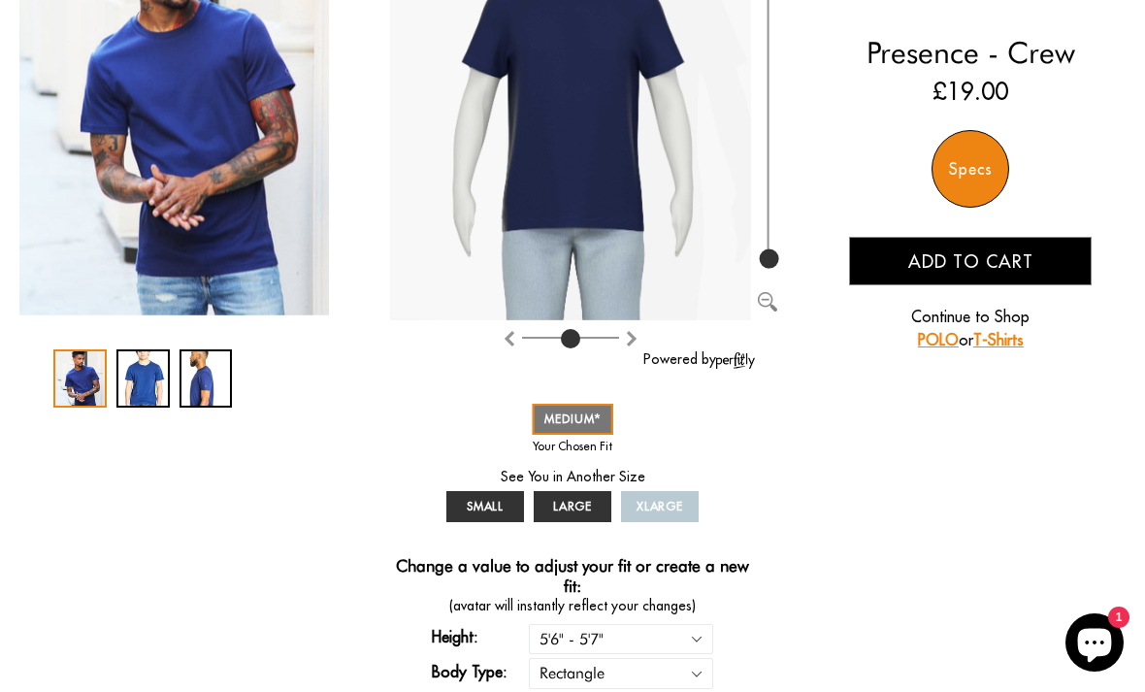
click at [1032, 260] on button "Add to cart" at bounding box center [970, 261] width 243 height 49
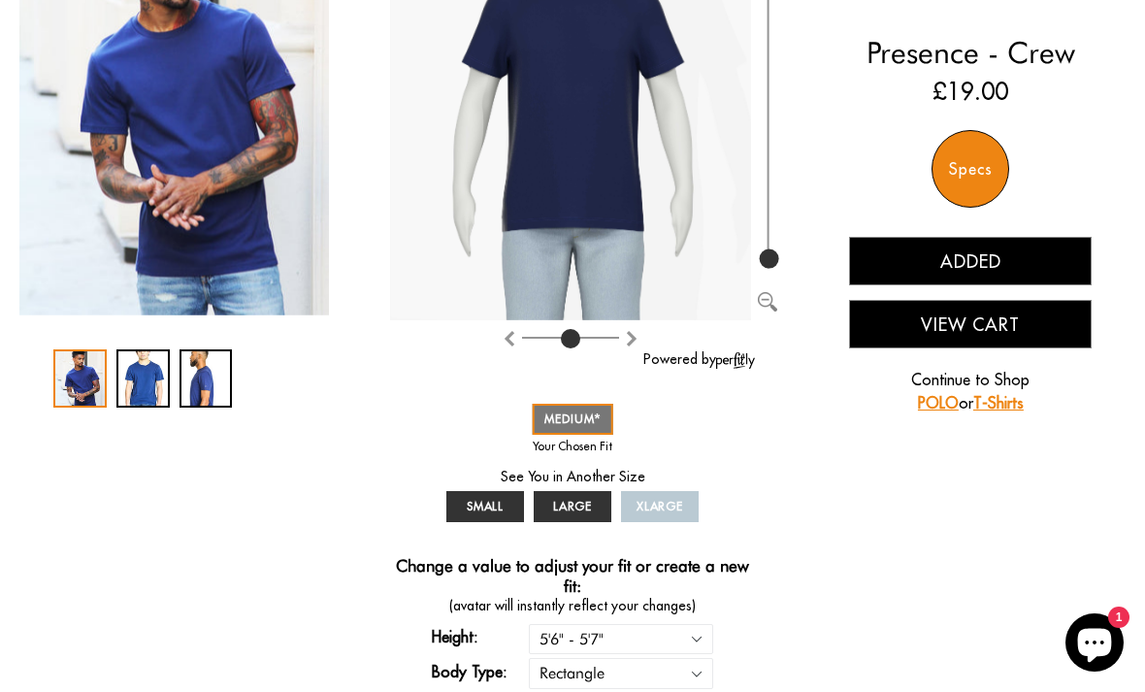
click at [1010, 331] on button "View Cart" at bounding box center [970, 324] width 243 height 49
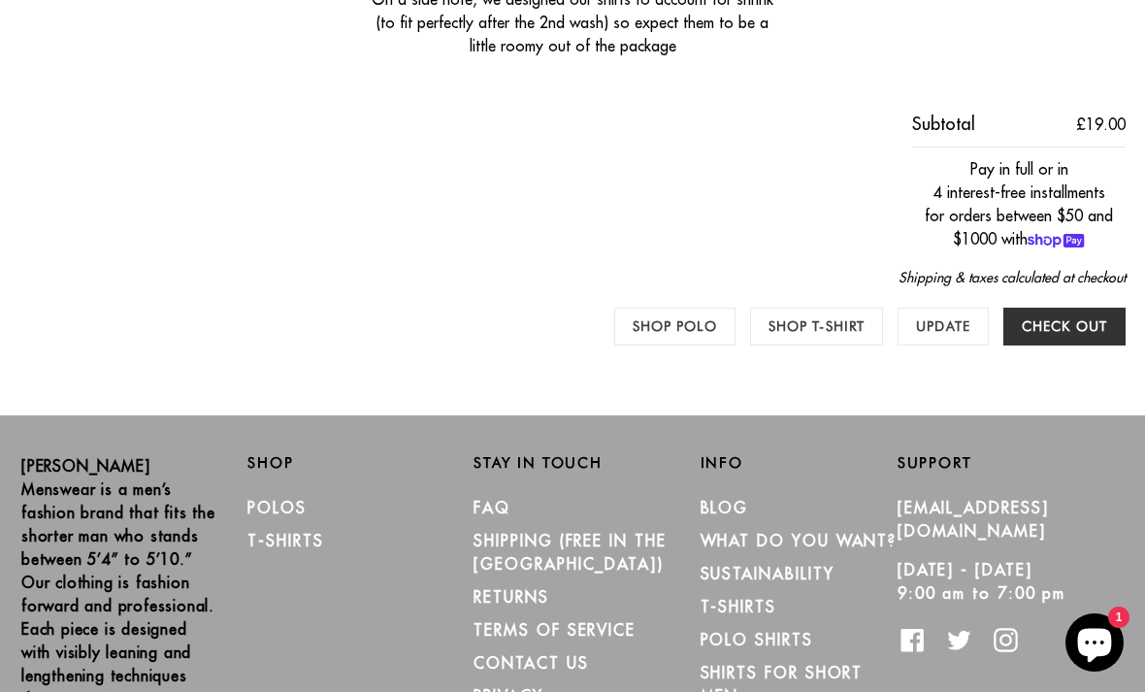
scroll to position [740, 0]
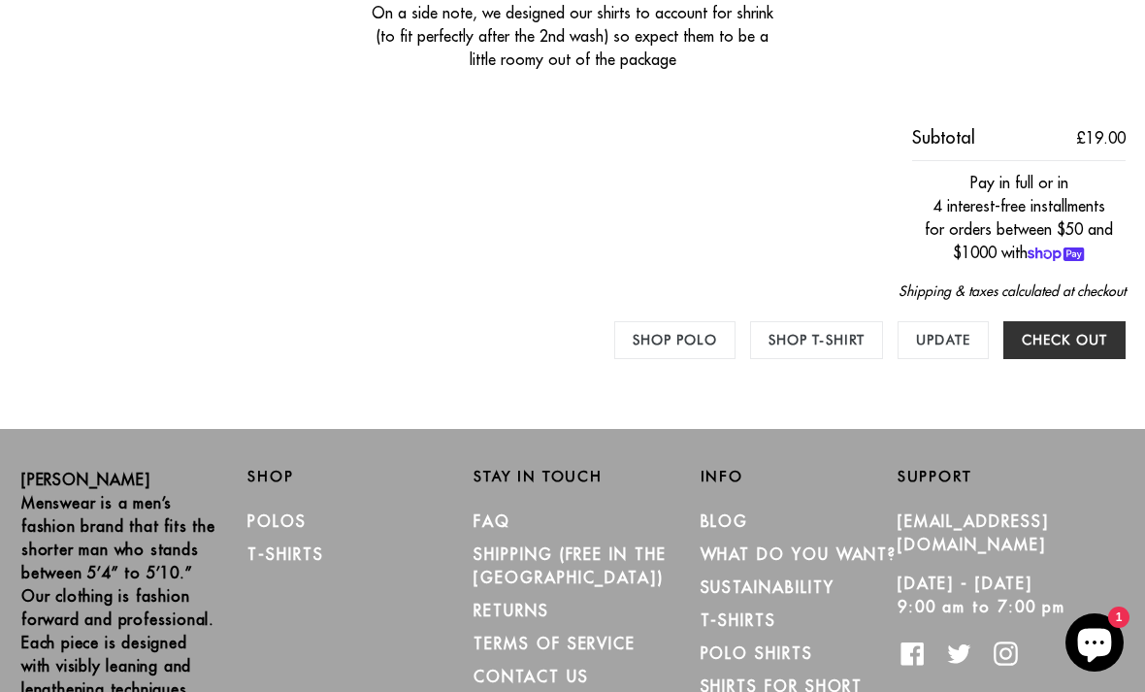
click at [1084, 347] on input "Check out" at bounding box center [1065, 340] width 122 height 38
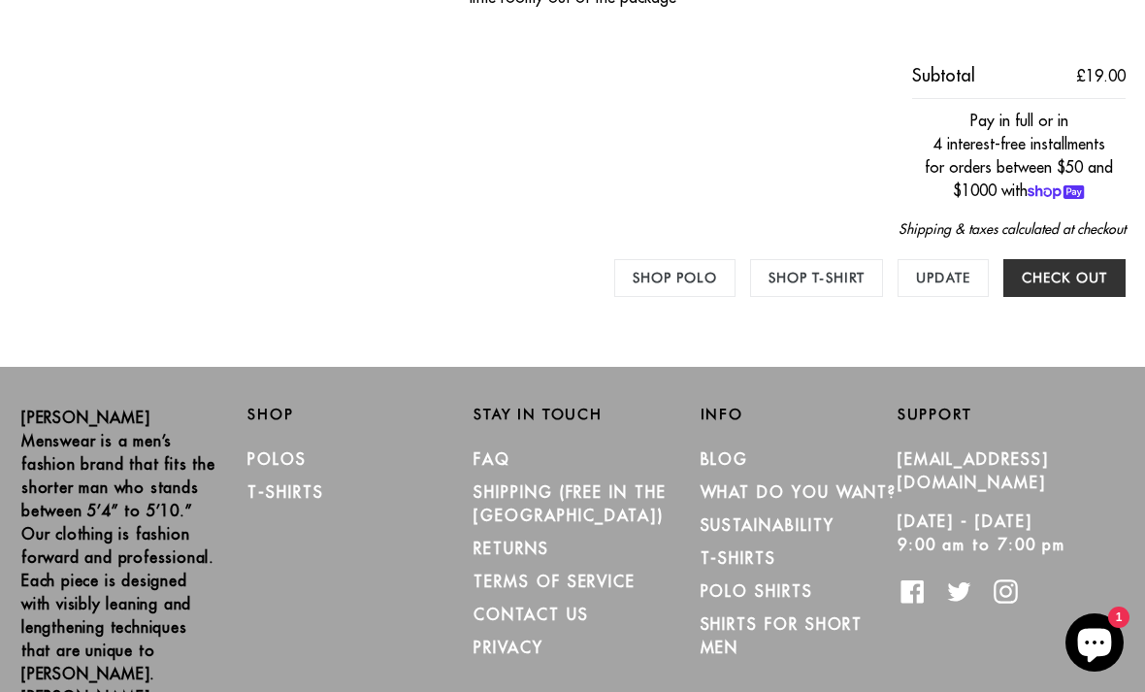
scroll to position [104, 0]
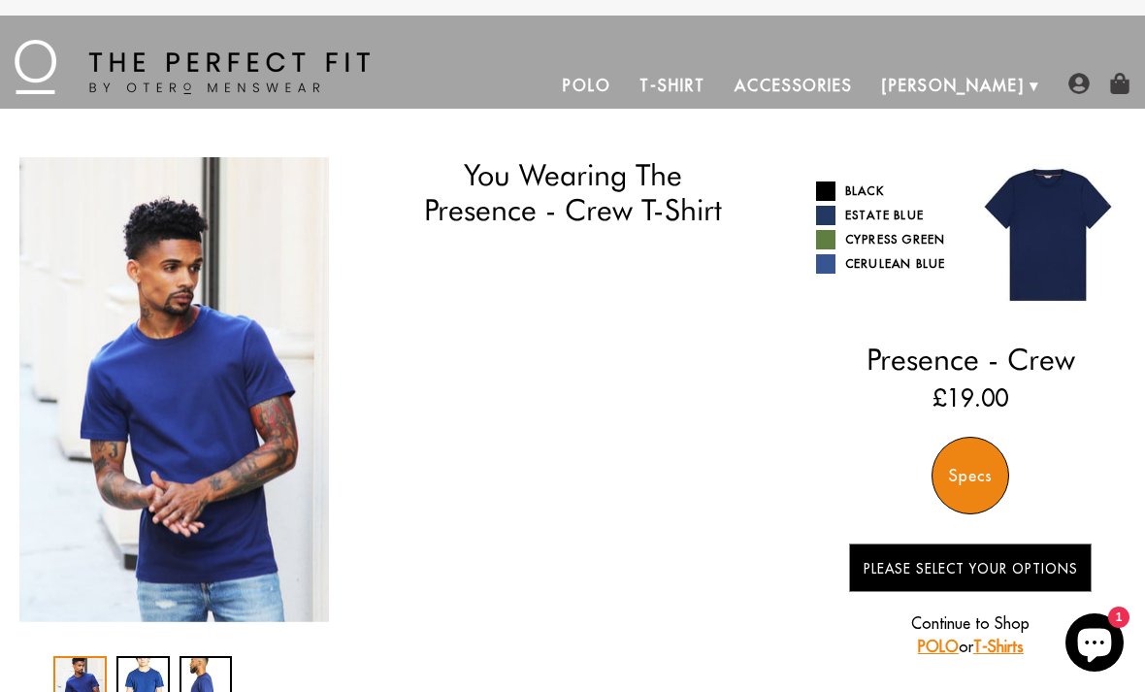
select select "56-57"
select select "M"
